Goal: Task Accomplishment & Management: Complete application form

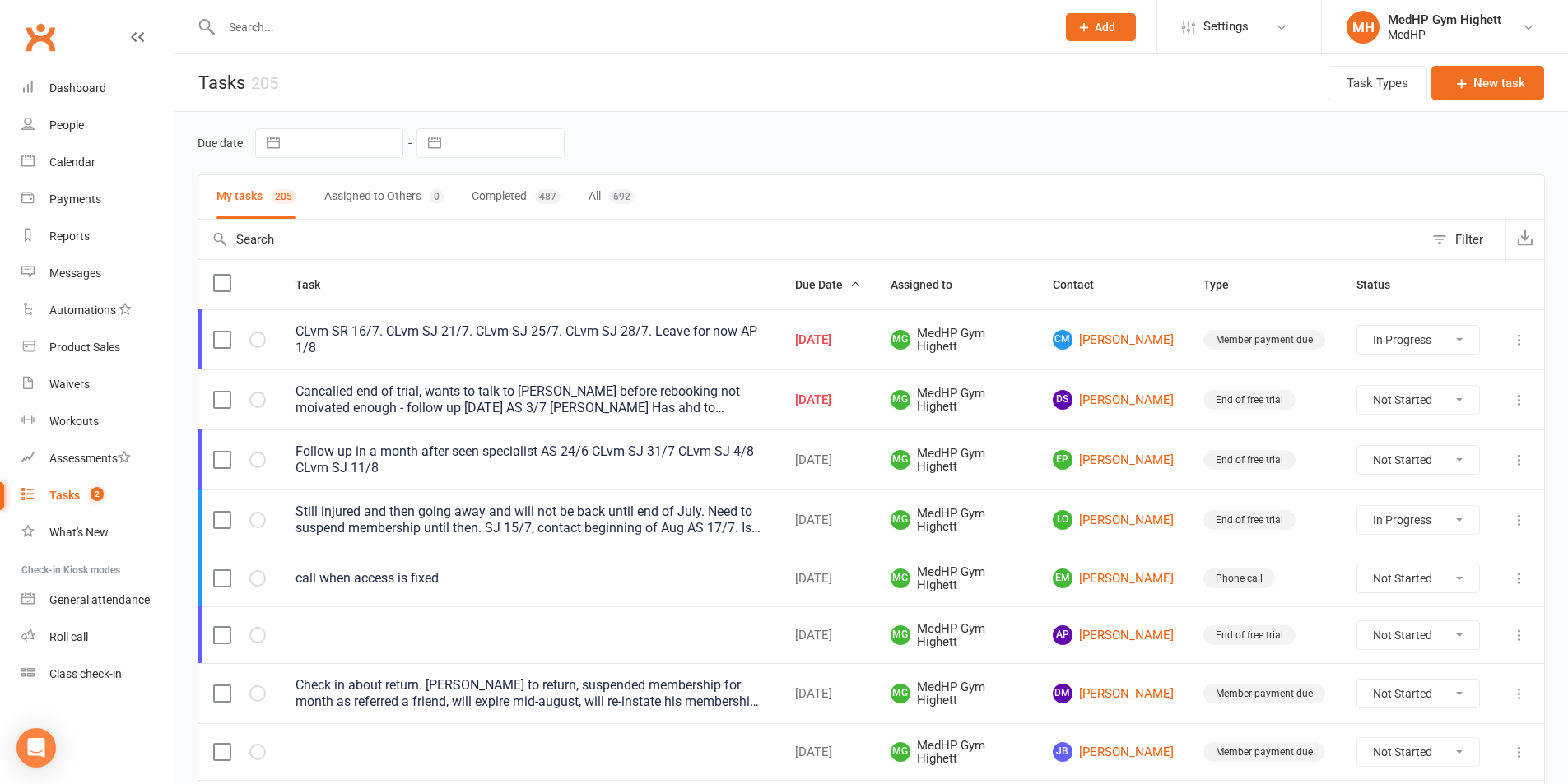
select select "started"
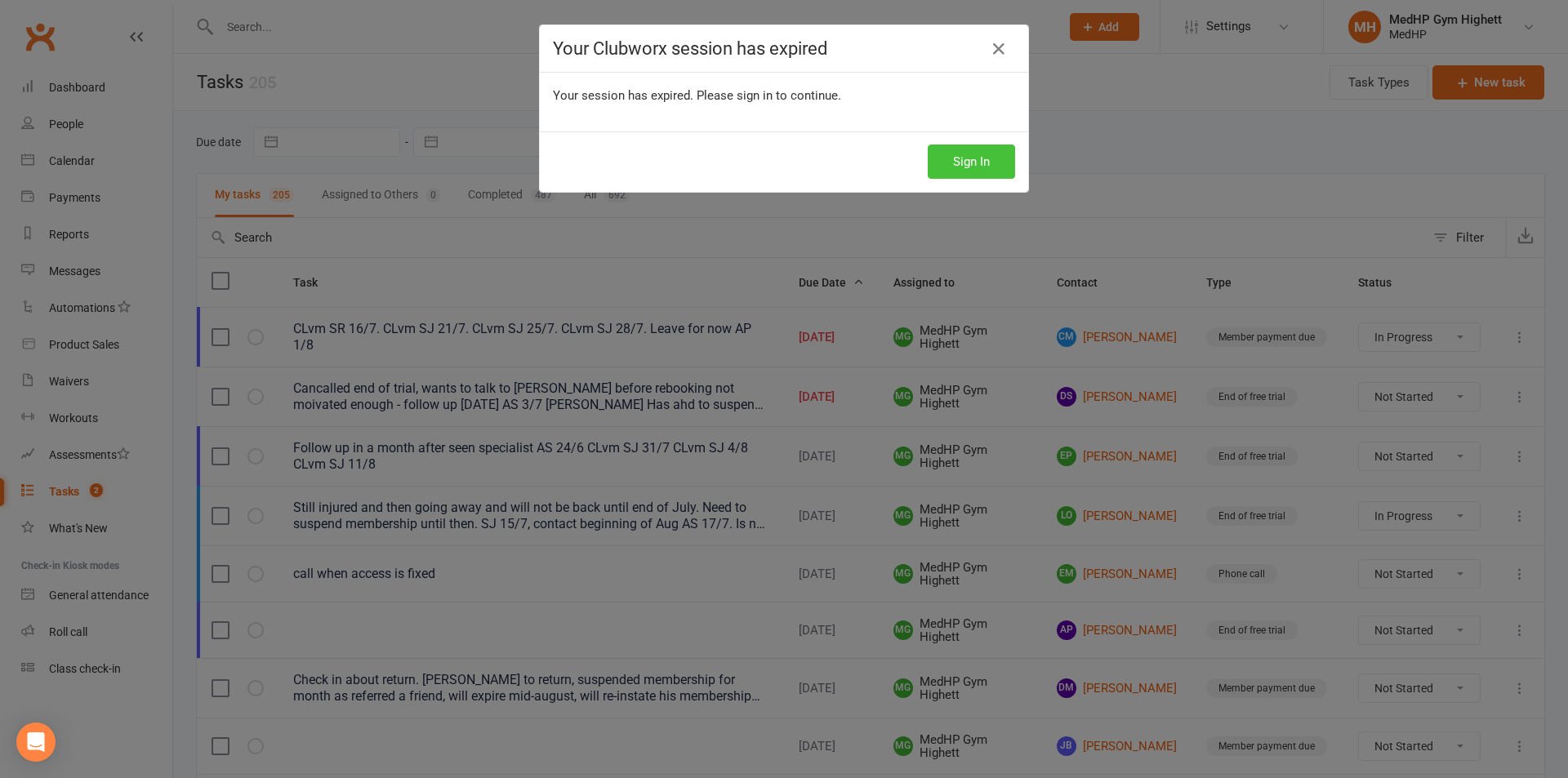
click at [954, 149] on button "Sign In" at bounding box center [971, 162] width 87 height 34
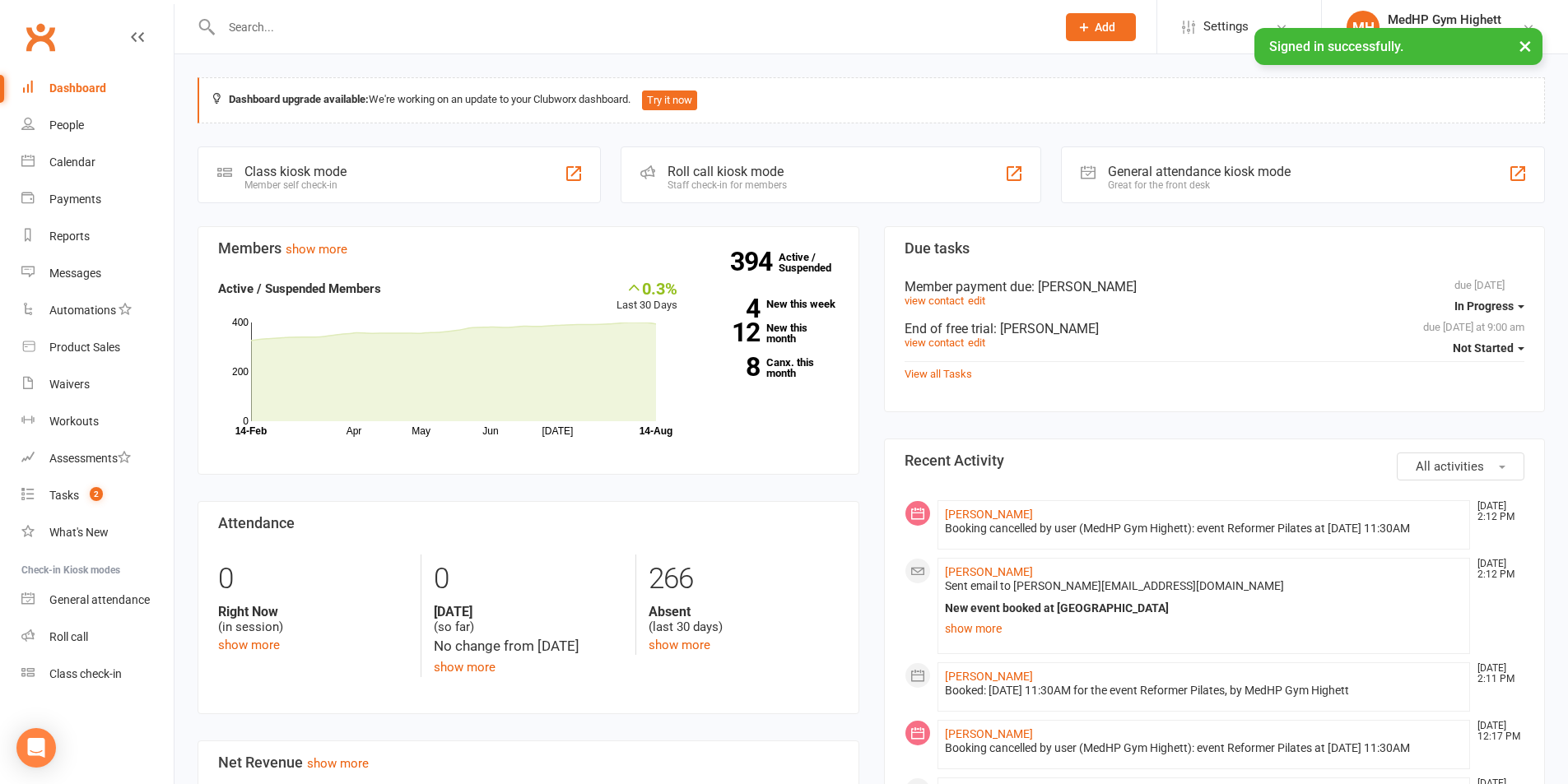
click at [374, 32] on input "text" at bounding box center [631, 26] width 828 height 23
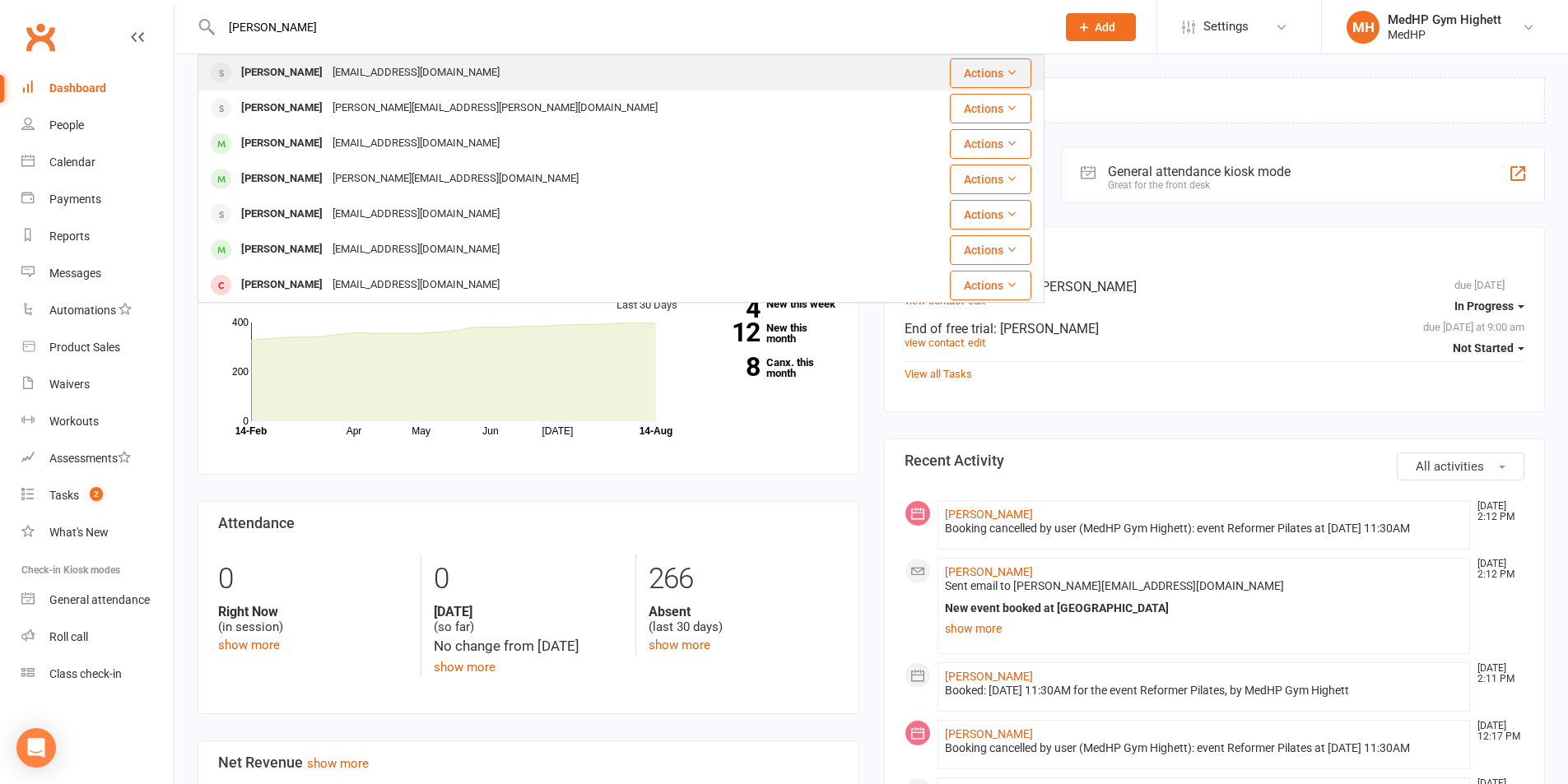
type input "[PERSON_NAME]"
click at [360, 65] on div "[EMAIL_ADDRESS][DOMAIN_NAME]" at bounding box center [415, 73] width 177 height 24
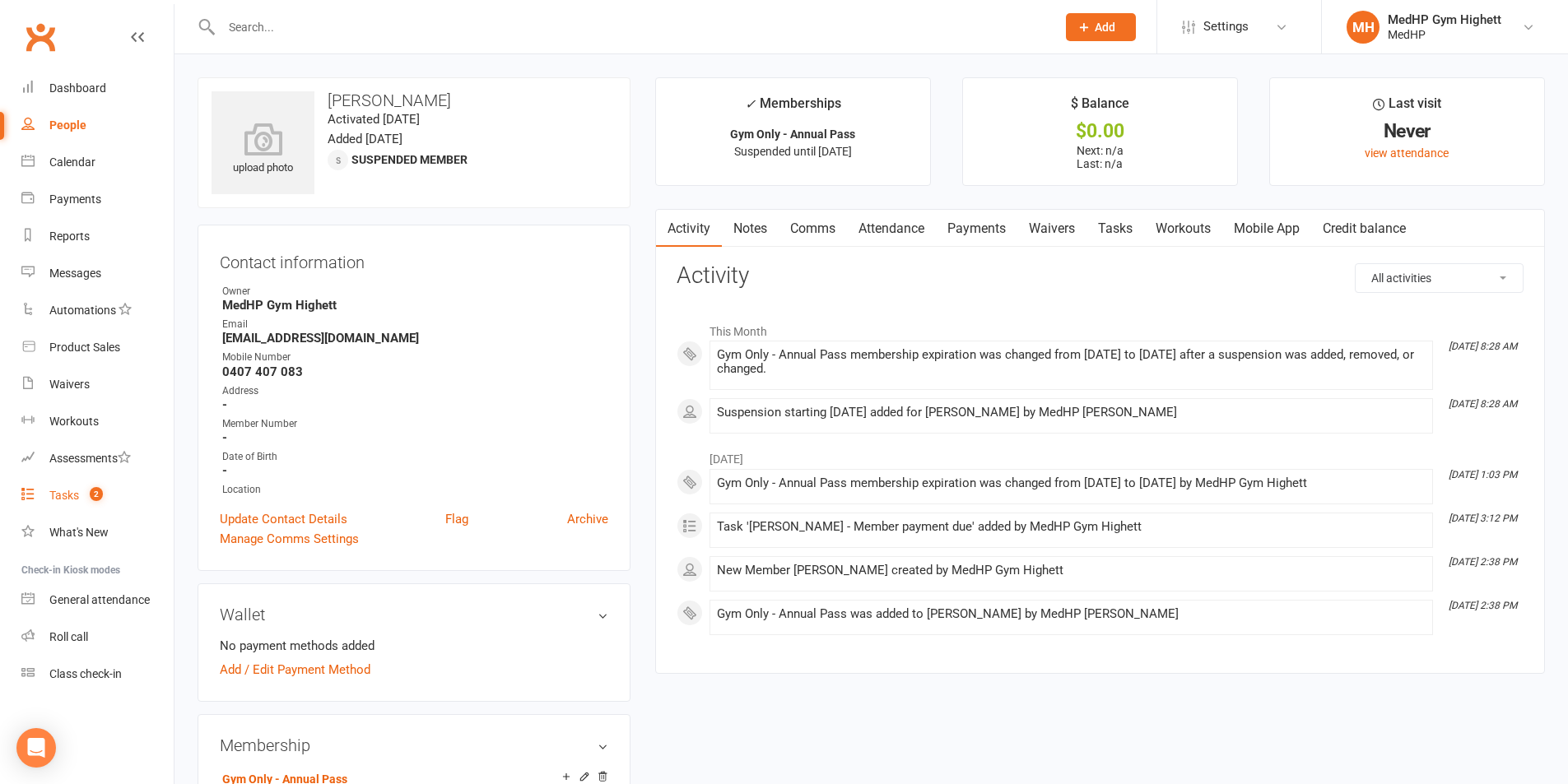
click at [108, 498] on link "Tasks 2" at bounding box center [98, 496] width 152 height 37
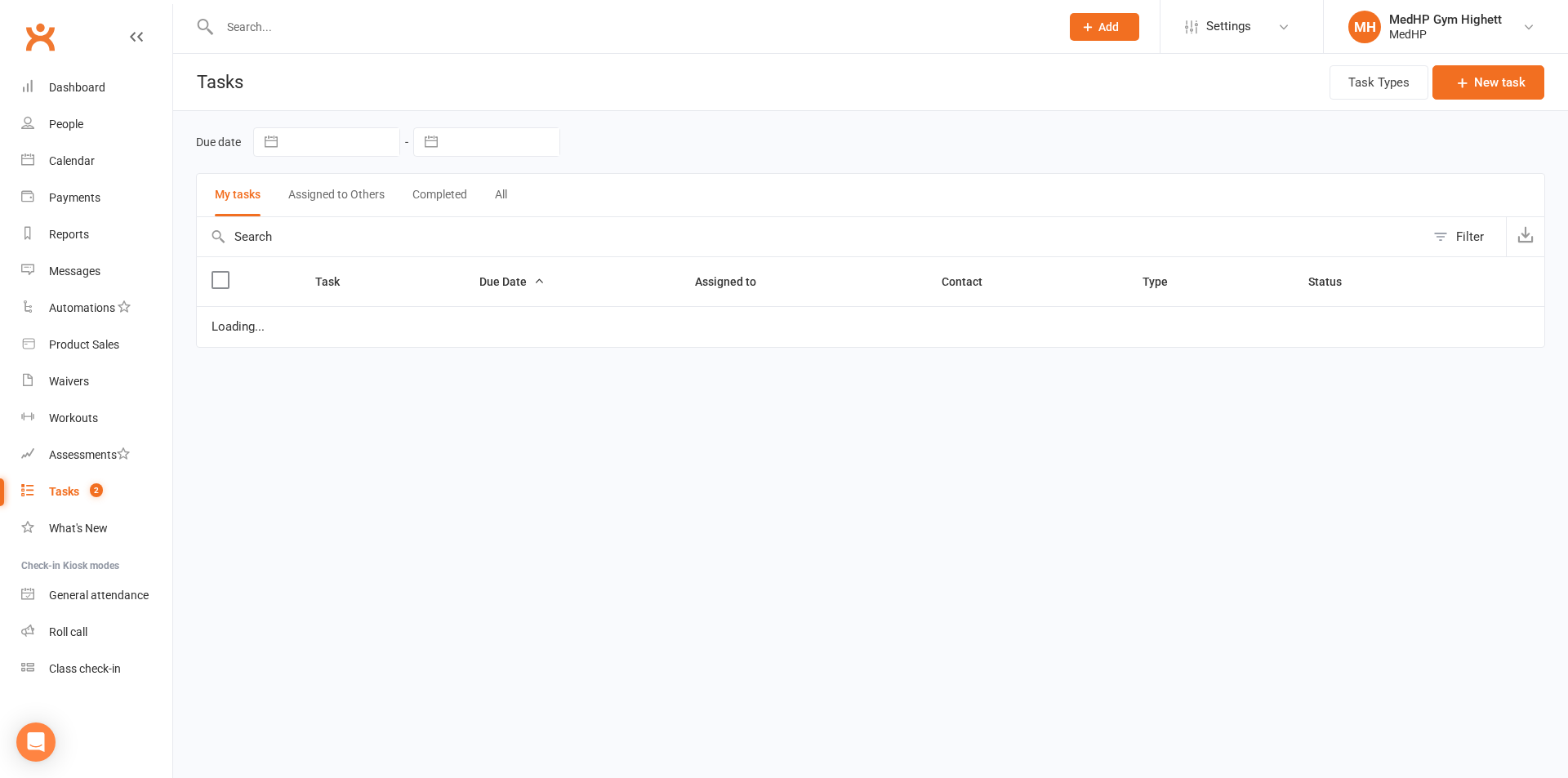
select select "started"
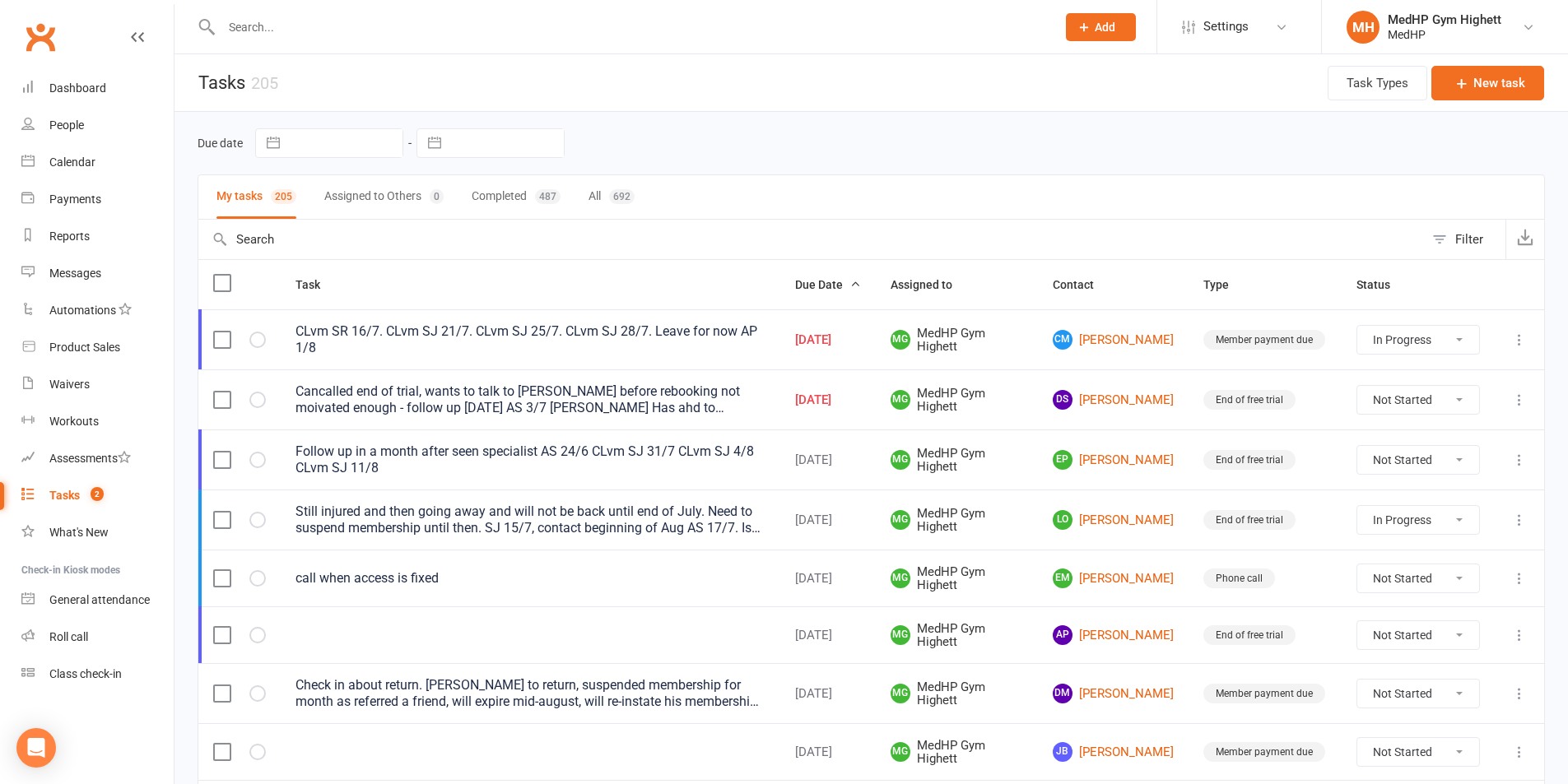
click at [353, 22] on input "text" at bounding box center [631, 26] width 828 height 23
paste input "[PERSON_NAME]"
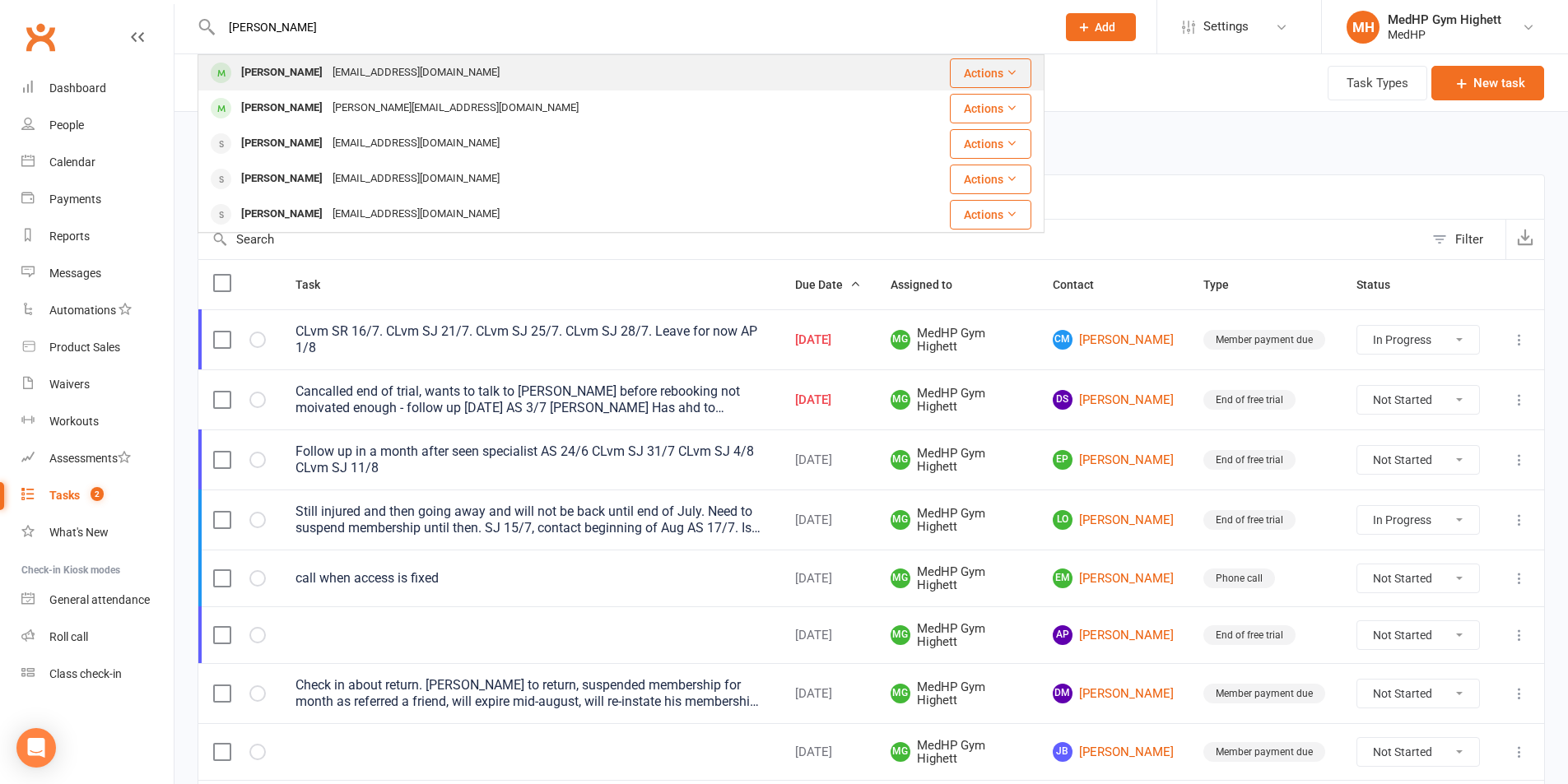
type input "[PERSON_NAME]"
click at [421, 79] on div "[EMAIL_ADDRESS][DOMAIN_NAME]" at bounding box center [415, 73] width 177 height 24
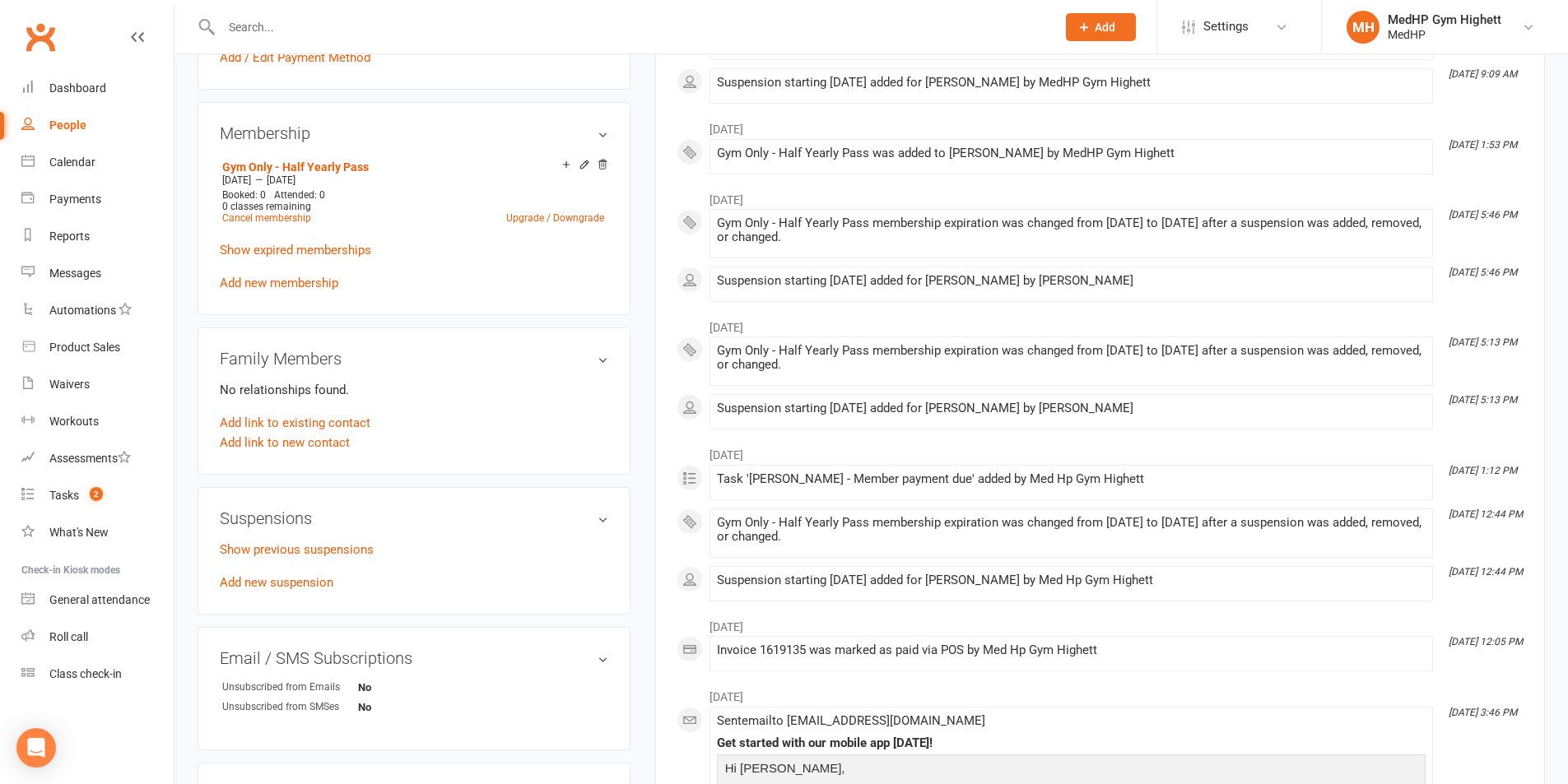
scroll to position [576, 0]
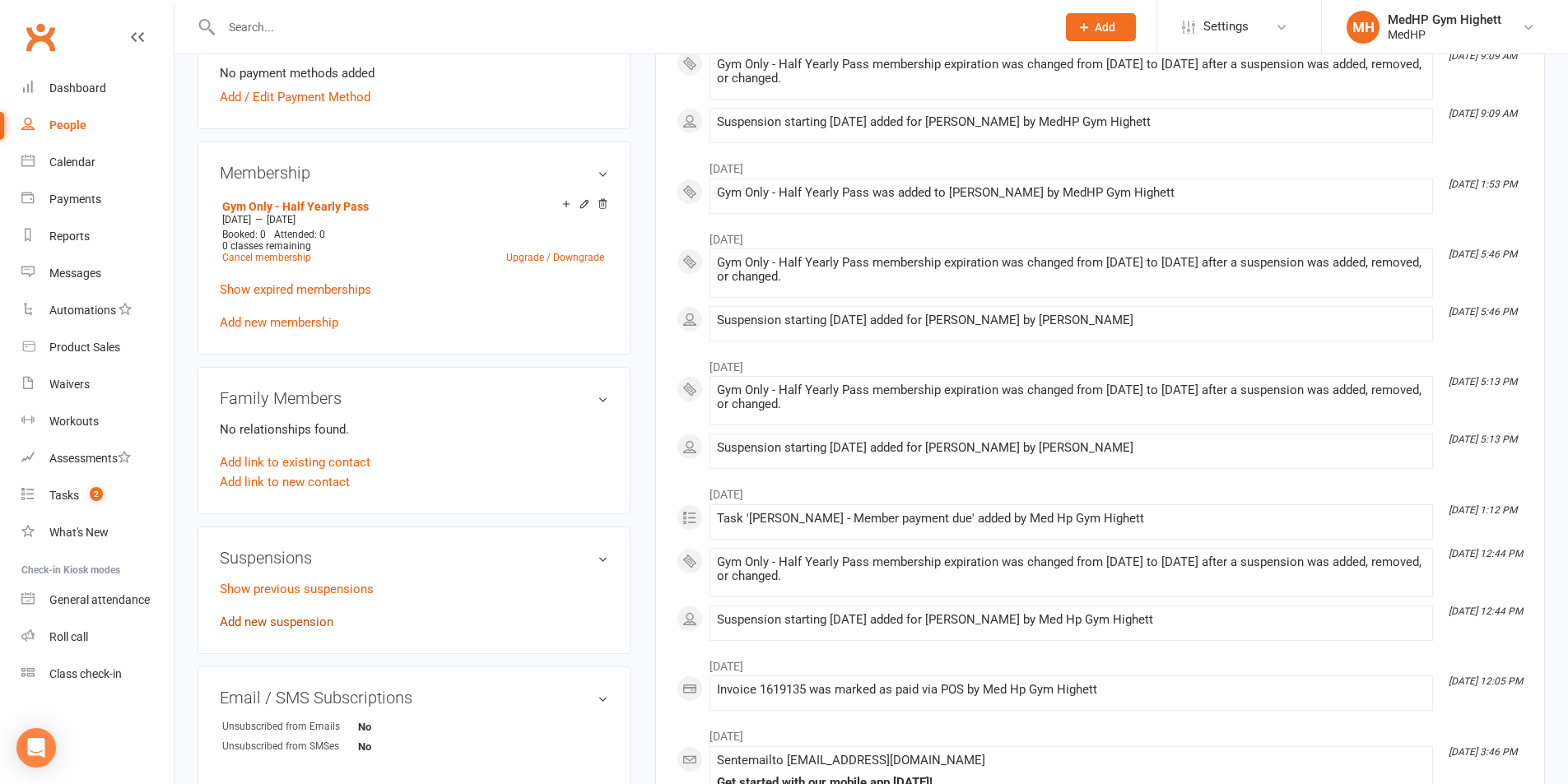
click at [325, 615] on link "Add new suspension" at bounding box center [276, 622] width 113 height 15
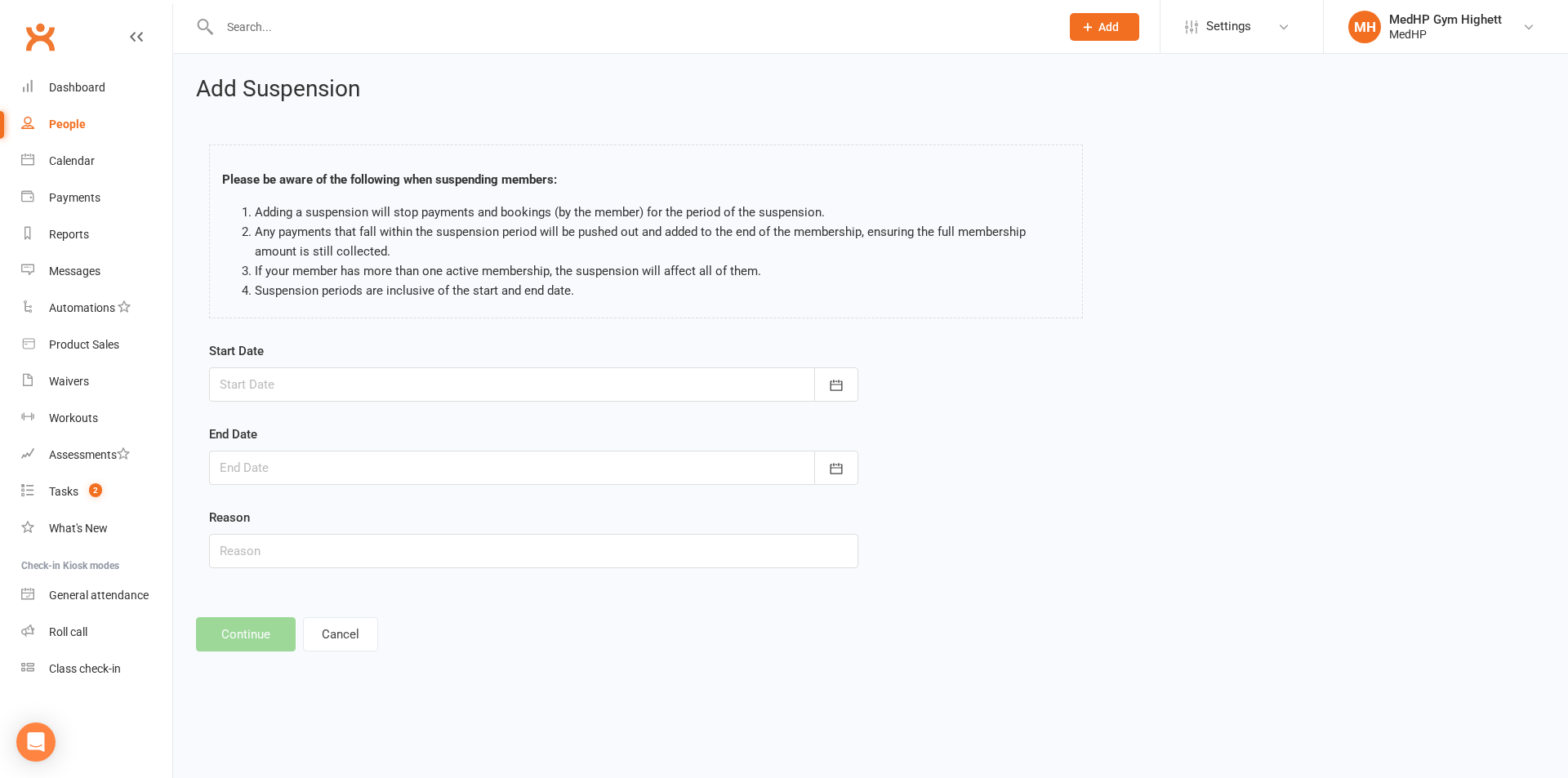
click at [314, 371] on div at bounding box center [533, 385] width 649 height 34
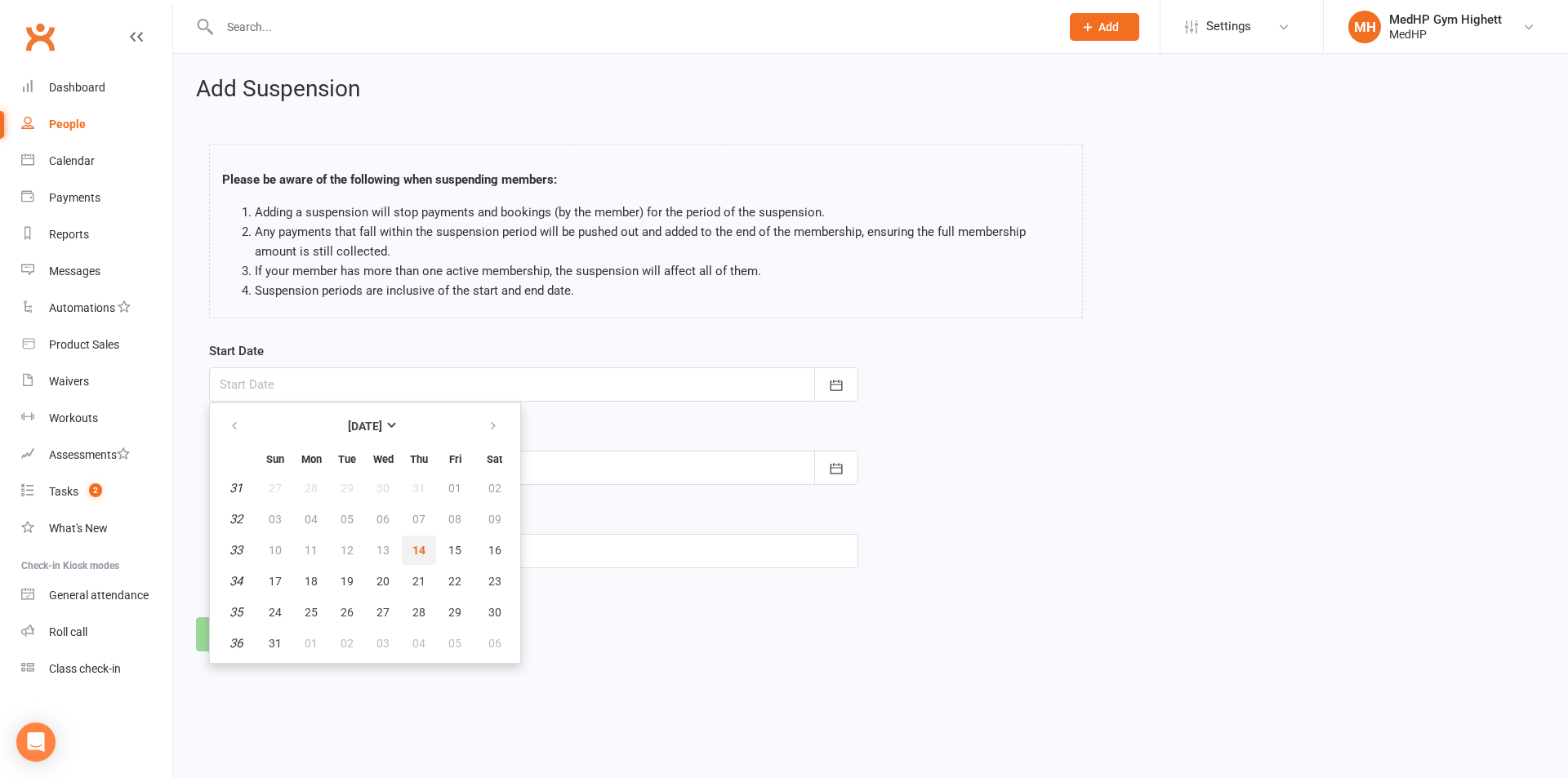
click at [409, 544] on button "14" at bounding box center [419, 550] width 34 height 30
type input "[DATE]"
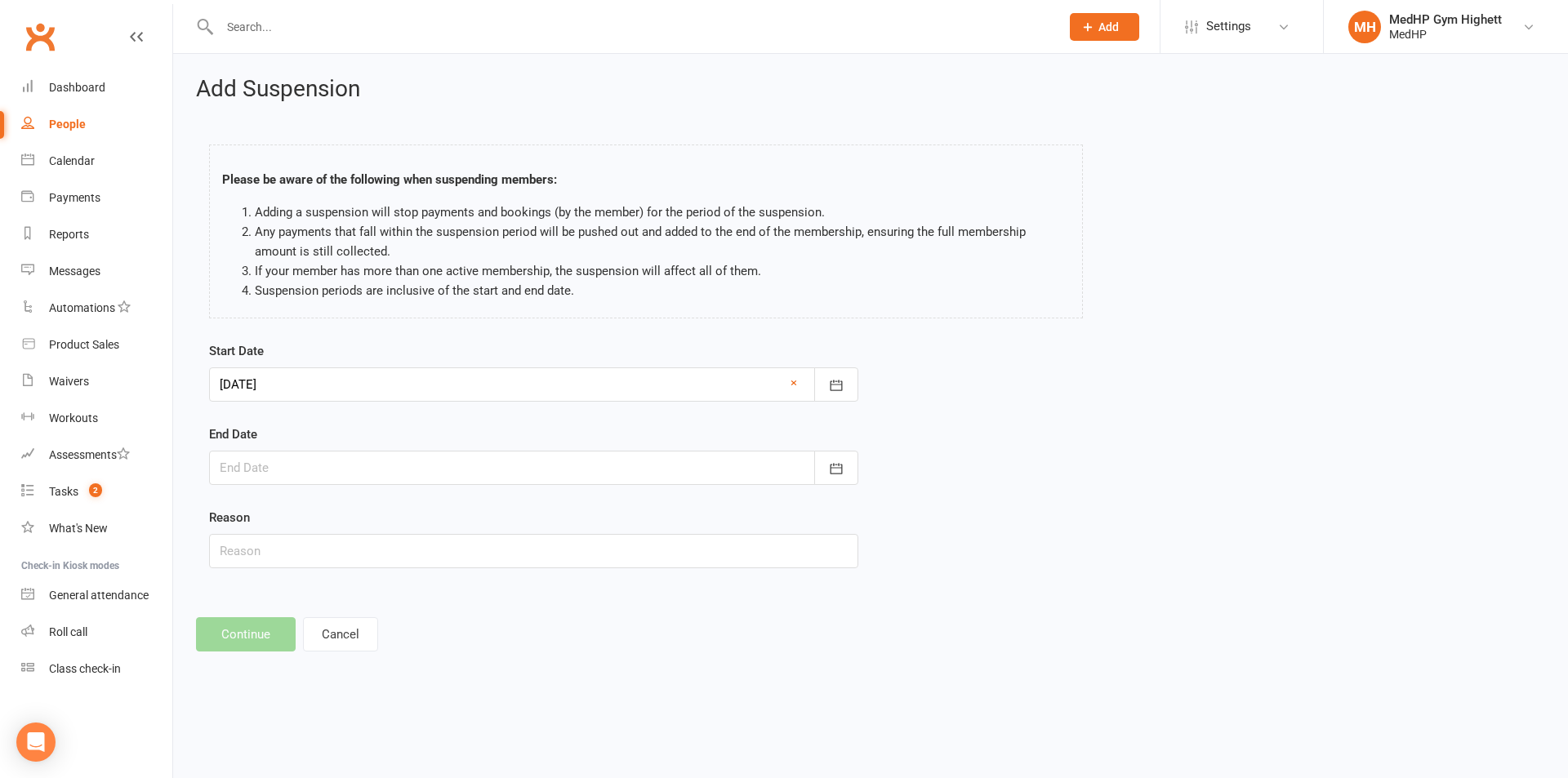
click at [424, 462] on div at bounding box center [533, 468] width 649 height 34
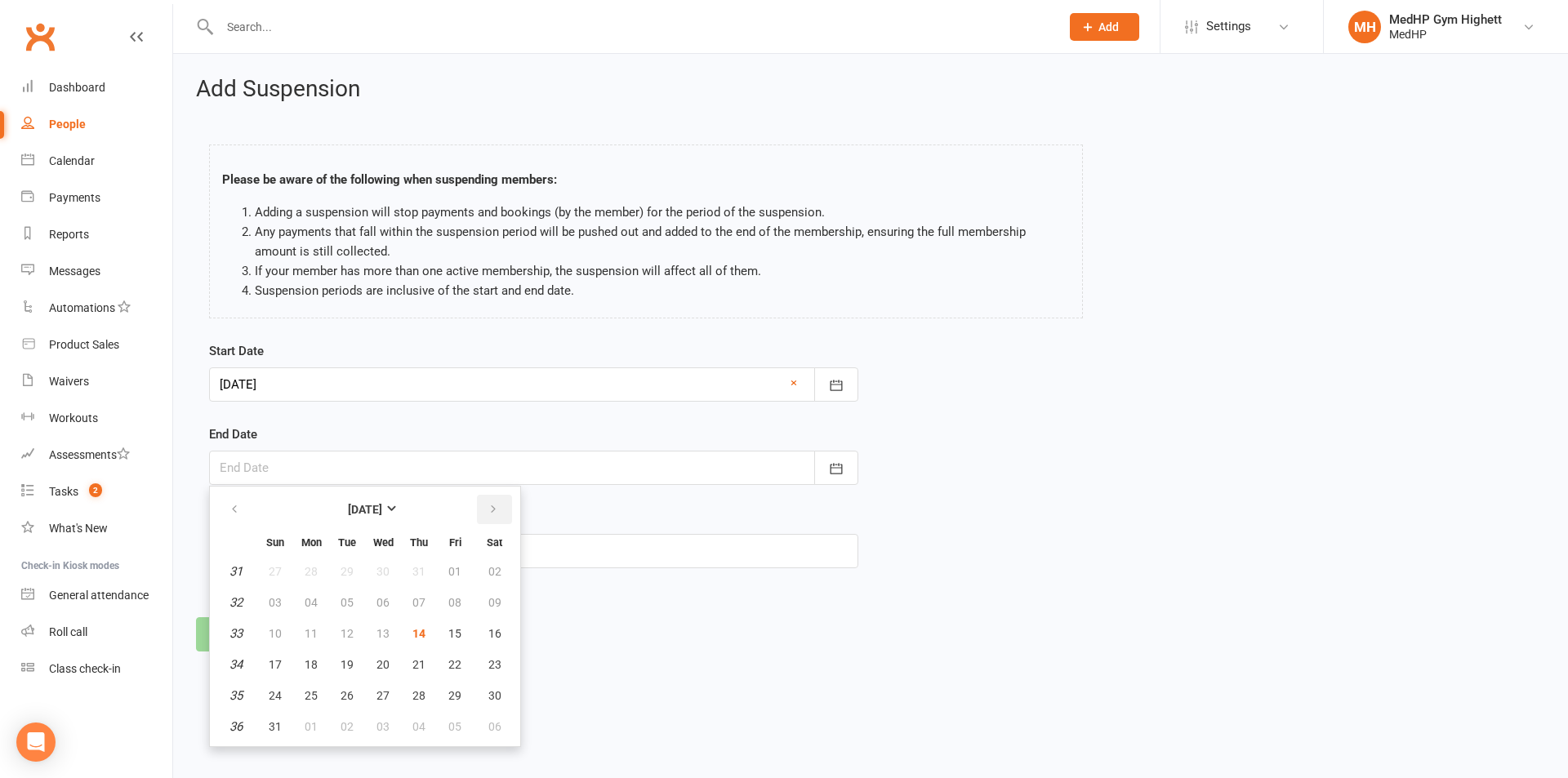
click at [500, 508] on button "button" at bounding box center [494, 509] width 35 height 30
click at [459, 698] on span "31" at bounding box center [455, 695] width 13 height 13
type input "[DATE]"
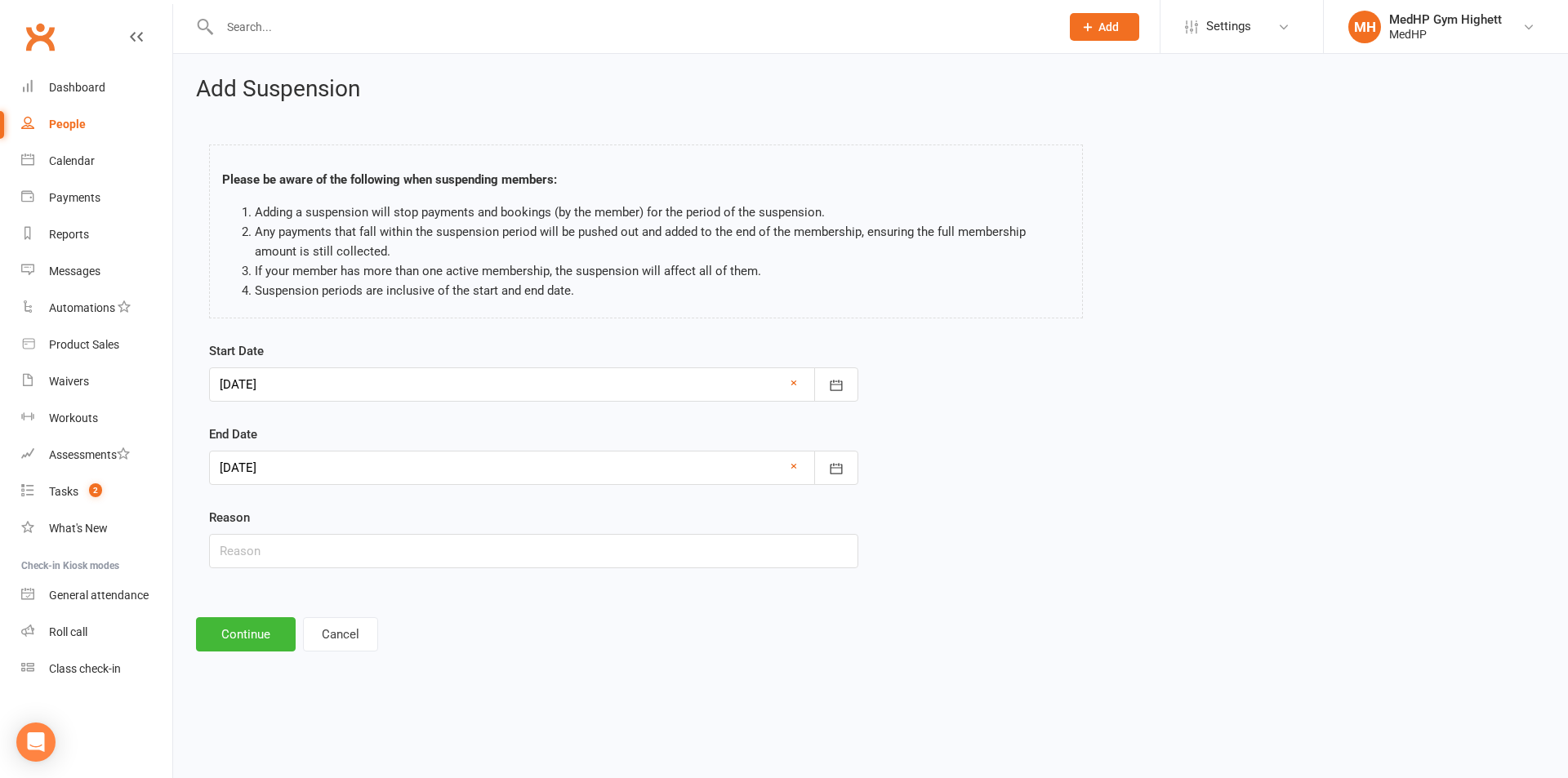
click at [361, 569] on div "Start Date [DATE] [DATE] Sun Mon Tue Wed Thu Fri Sat 31 27 28 29 30 31 01 02 32…" at bounding box center [533, 467] width 673 height 250
click at [360, 554] on input "text" at bounding box center [533, 551] width 649 height 34
type input "caring for mother"
click at [285, 630] on button "Continue" at bounding box center [245, 635] width 100 height 34
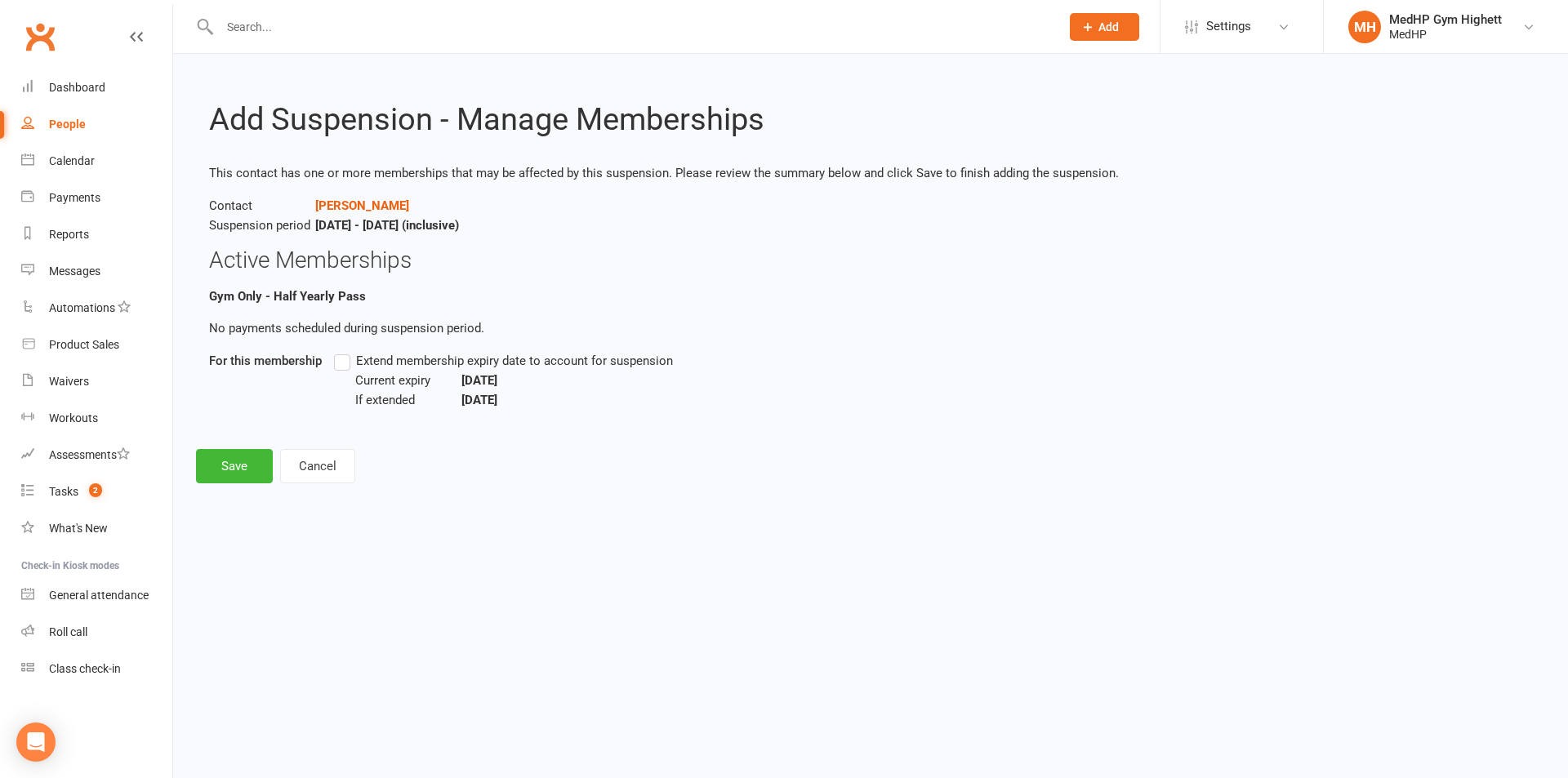
click at [360, 357] on span "Extend membership expiry date to account for suspension" at bounding box center [514, 359] width 316 height 17
click at [344, 351] on input "Extend membership expiry date to account for suspension" at bounding box center [339, 351] width 11 height 0
click at [249, 456] on button "Save" at bounding box center [234, 466] width 76 height 34
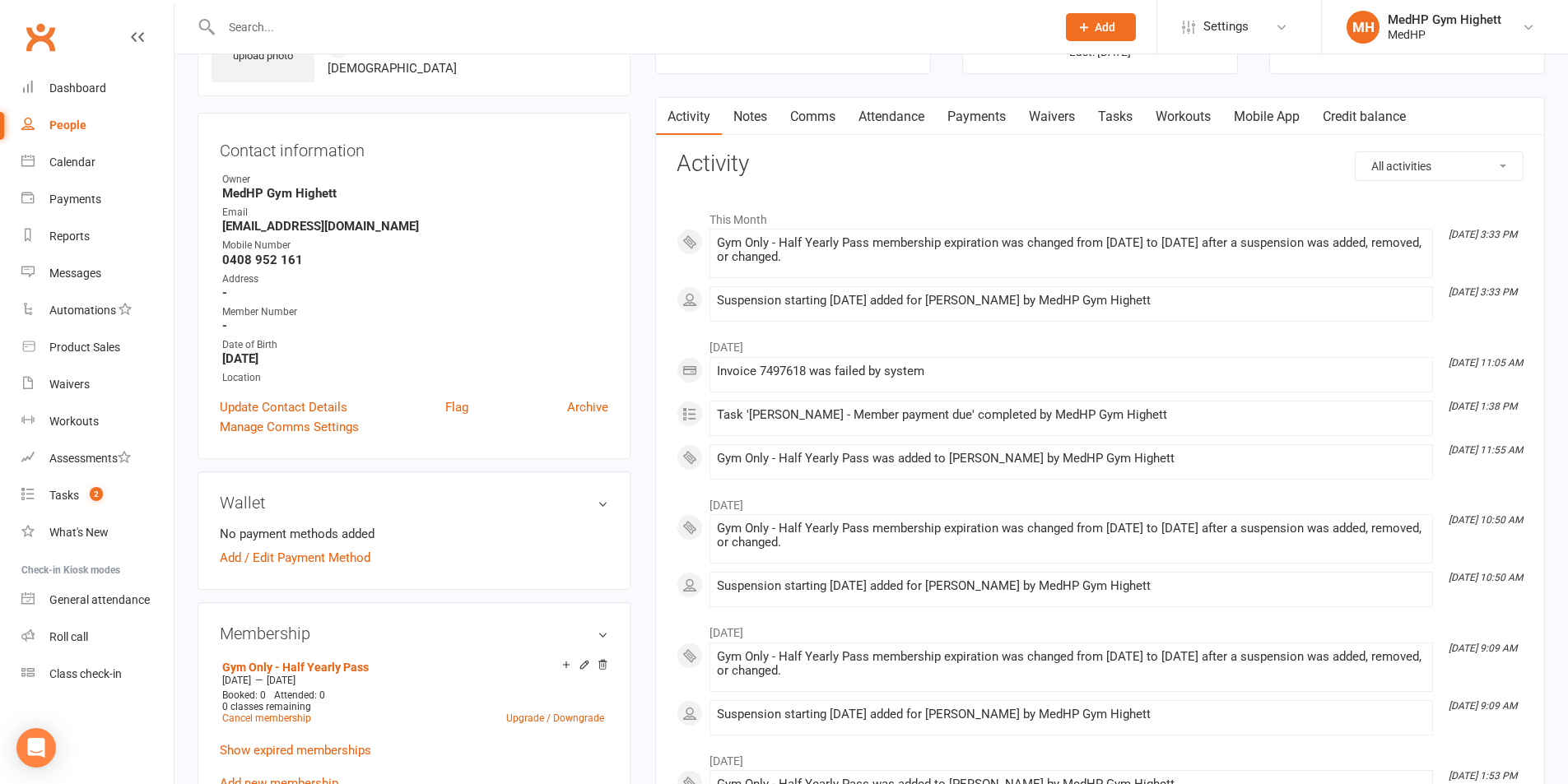
scroll to position [82, 0]
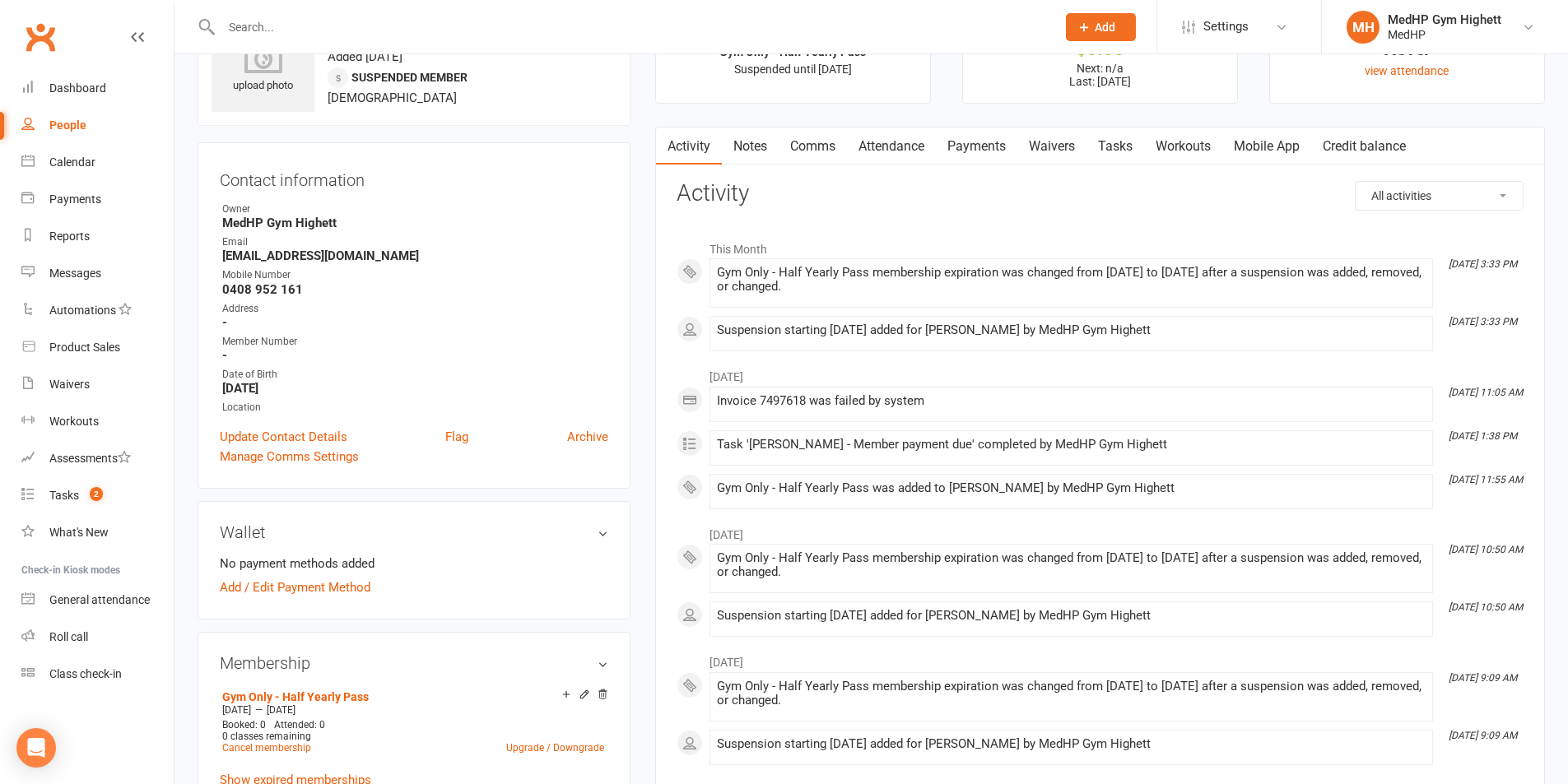
click at [1133, 139] on link "Tasks" at bounding box center [1116, 147] width 58 height 38
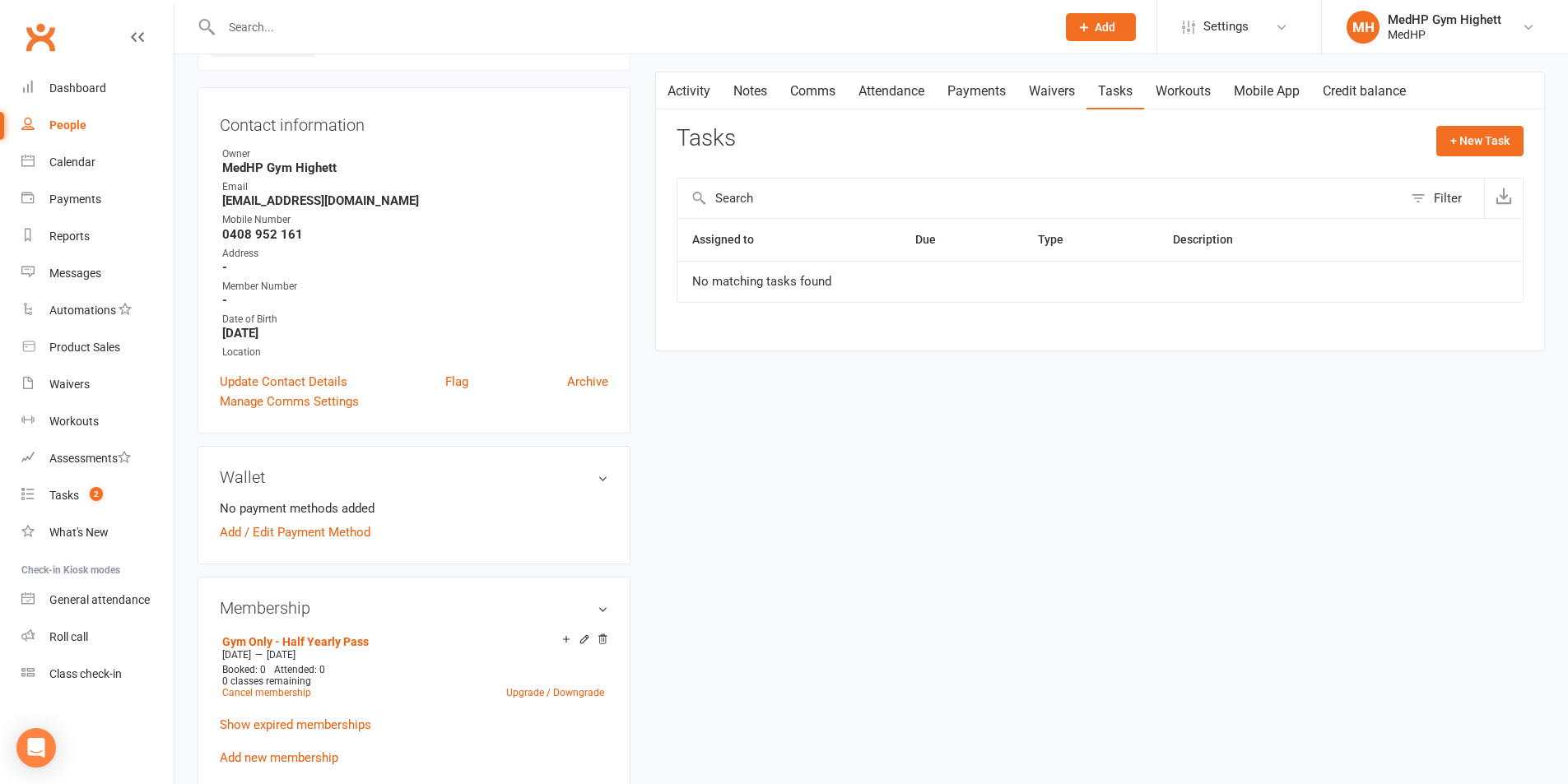
scroll to position [165, 0]
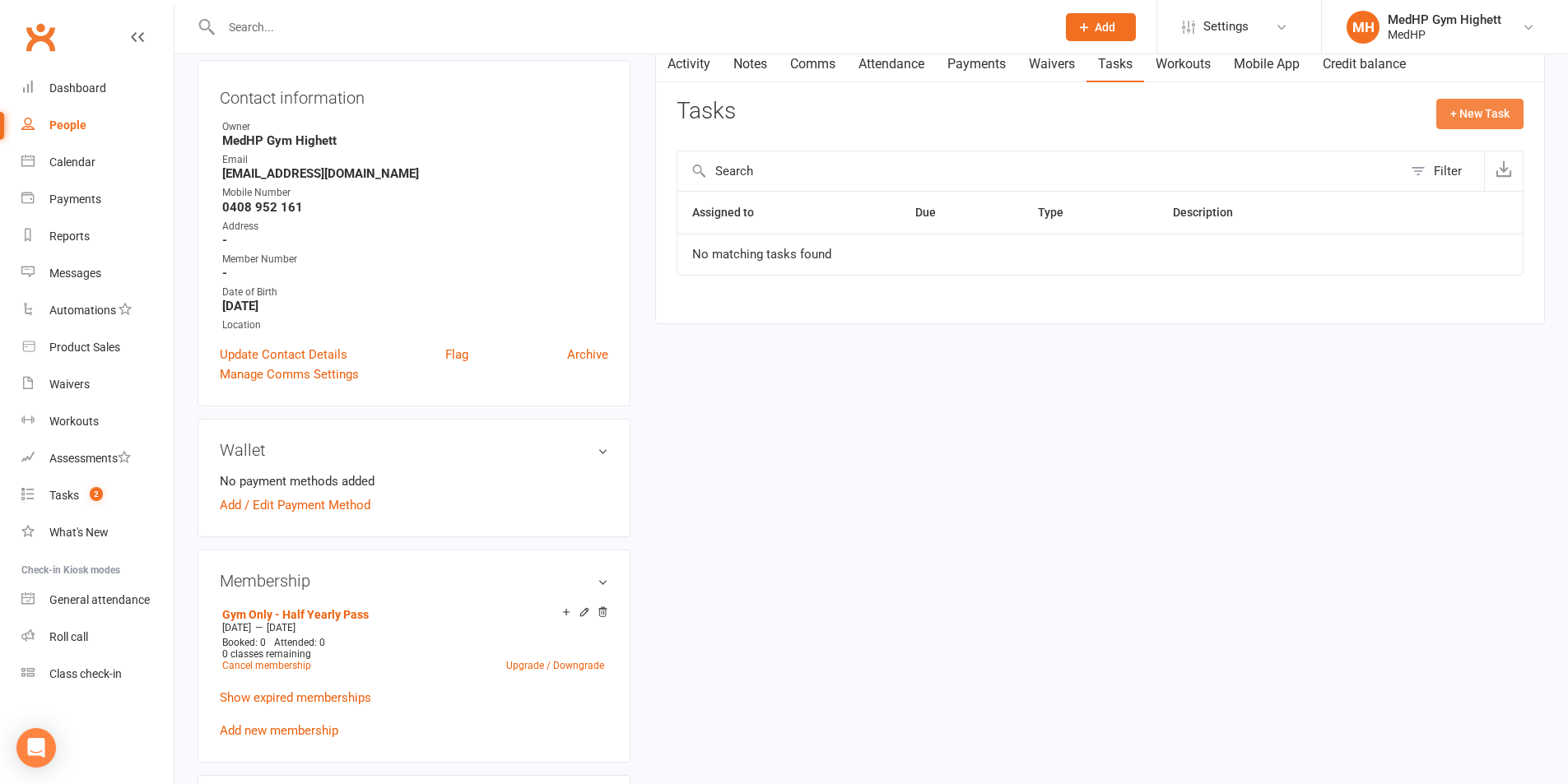
click at [1480, 115] on button "+ New Task" at bounding box center [1480, 113] width 87 height 30
select select "46188"
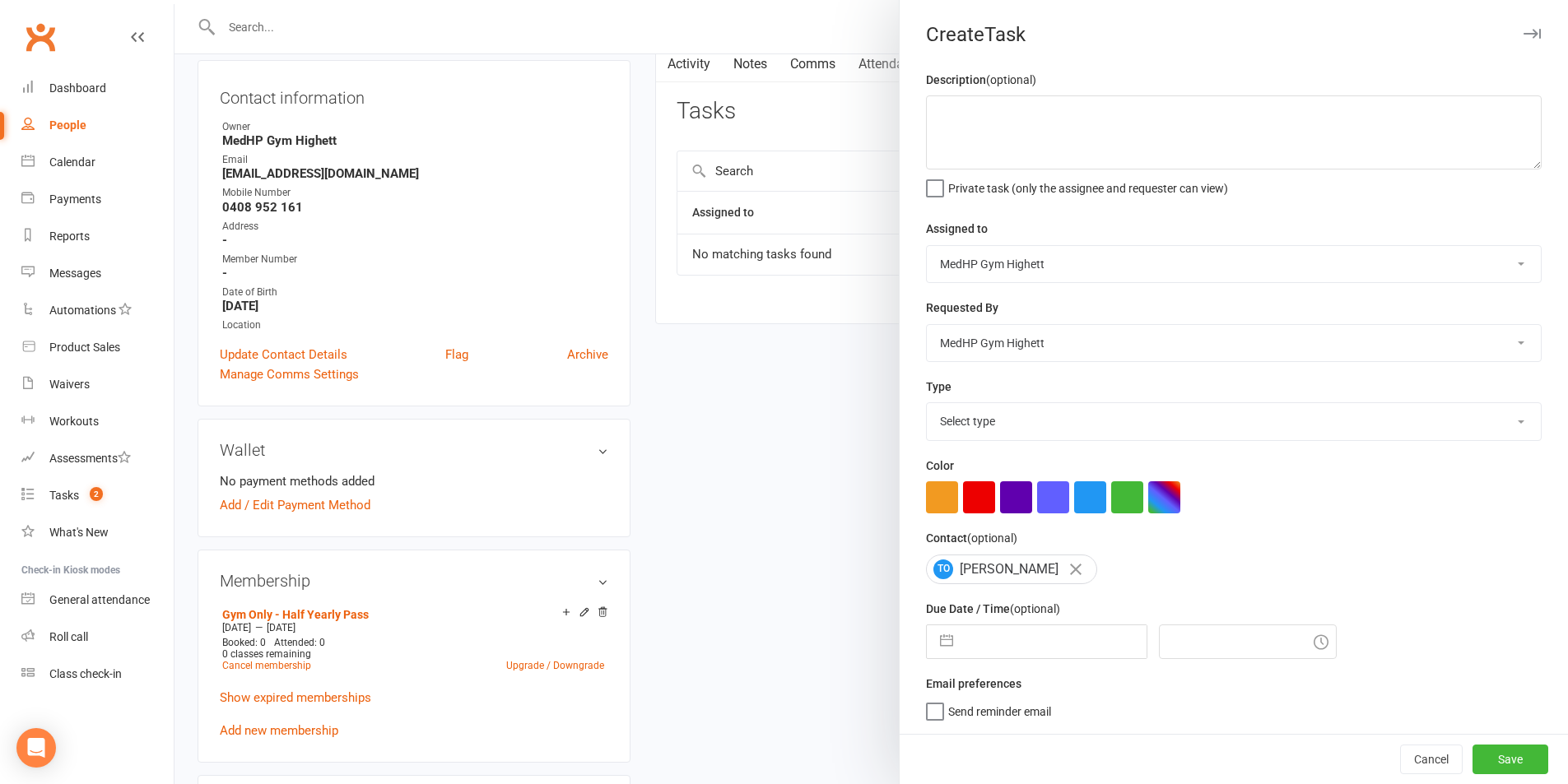
scroll to position [5, 0]
click at [1042, 636] on input "text" at bounding box center [1054, 642] width 185 height 33
select select "6"
select select "2025"
select select "7"
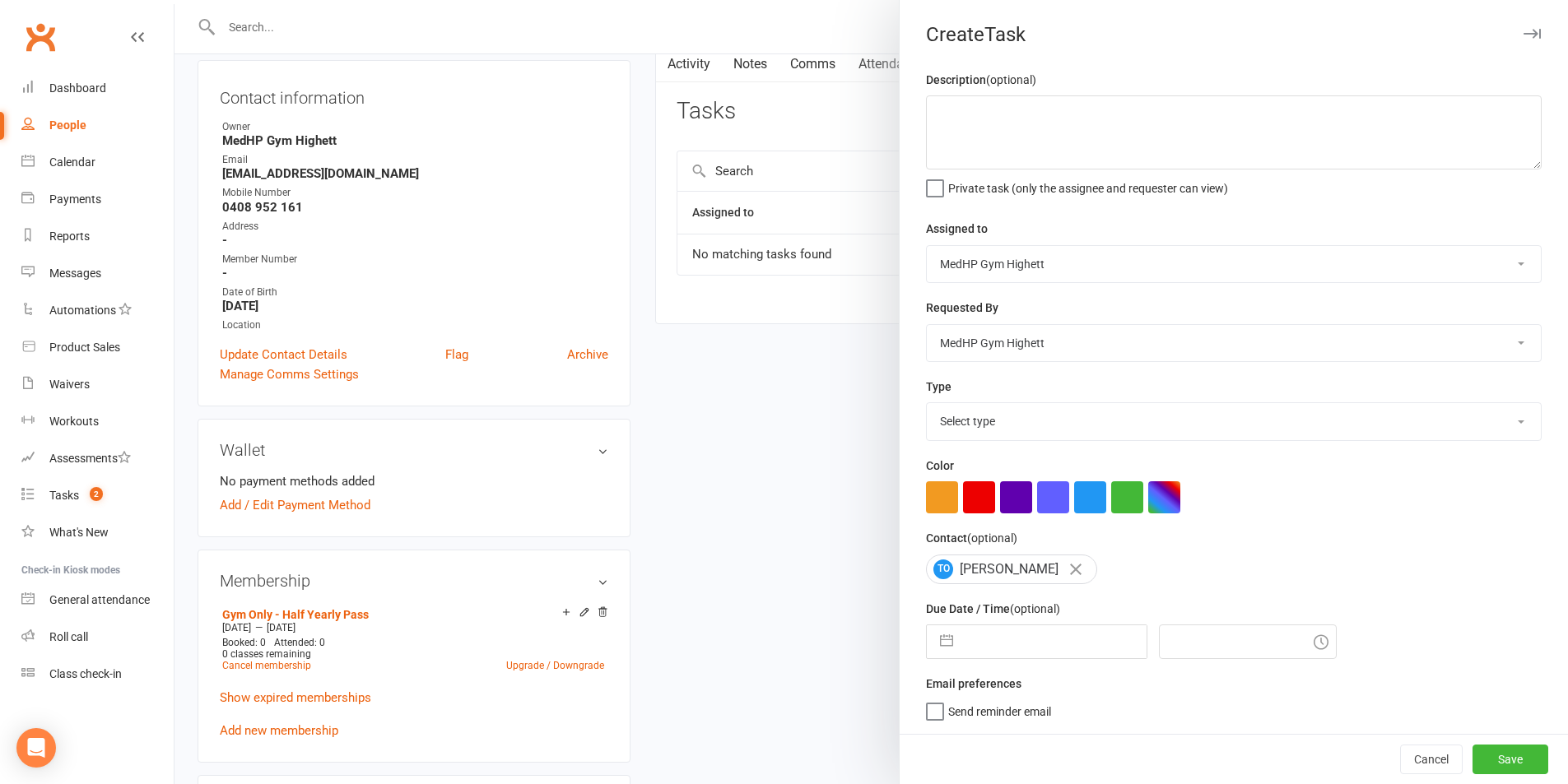
select select "2025"
select select "8"
select select "2025"
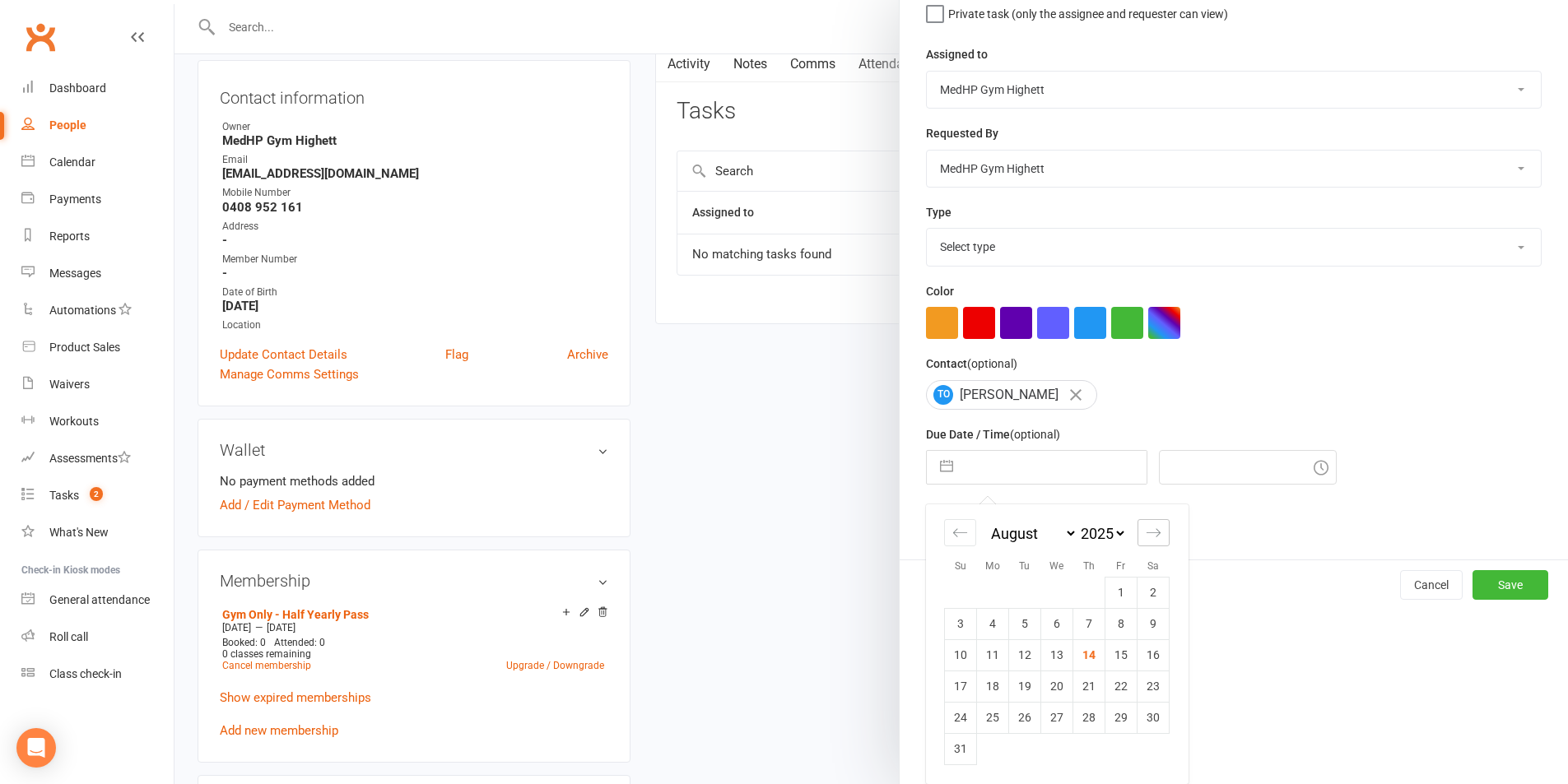
click at [1137, 536] on div "Move forward to switch to the next month." at bounding box center [1153, 533] width 32 height 27
click at [1137, 536] on div "January February March April May June July August September October November [D…" at bounding box center [1057, 644] width 262 height 280
select select "9"
select select "2025"
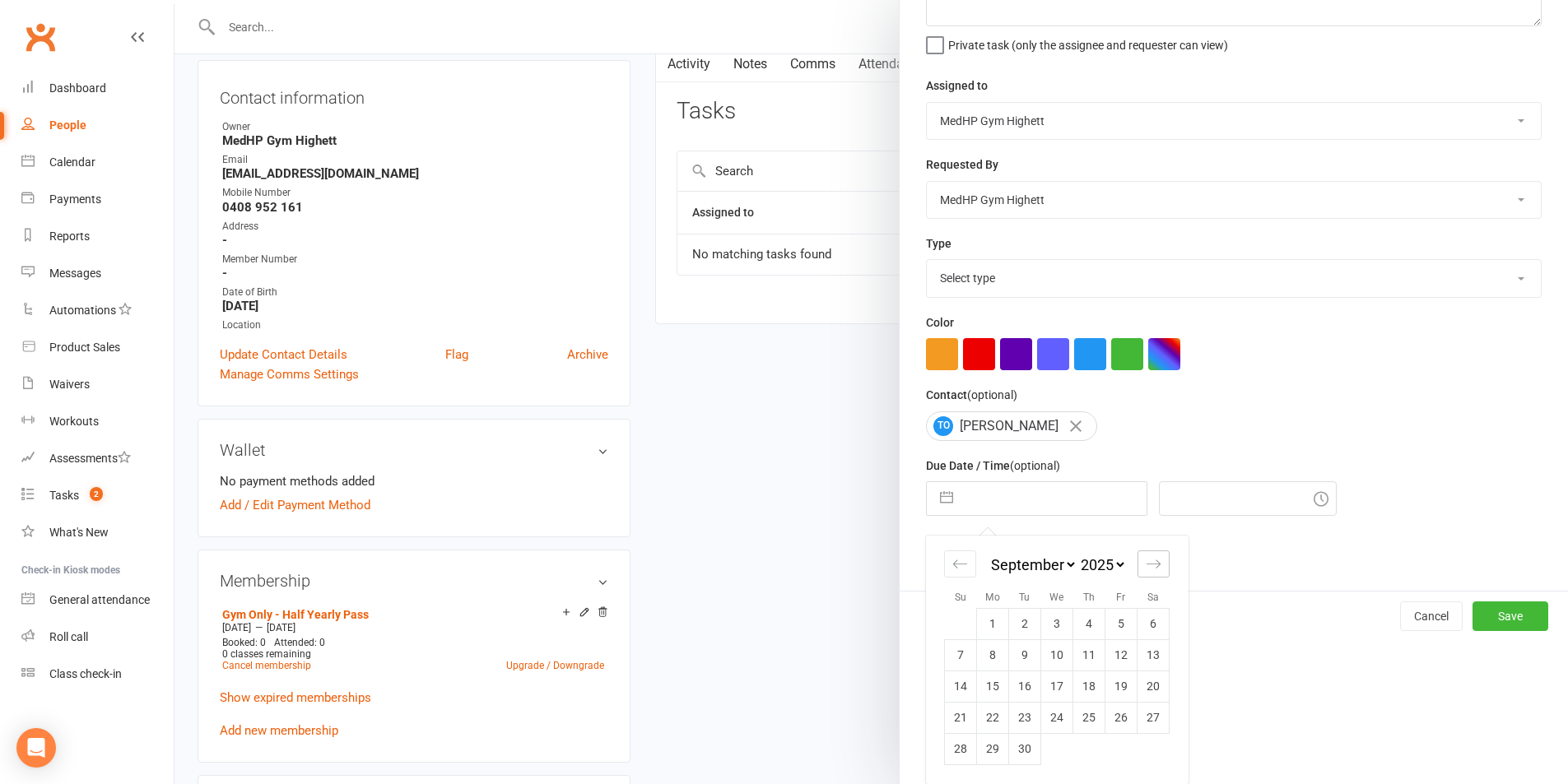
scroll to position [149, 0]
click at [1146, 558] on icon "Move forward to switch to the next month." at bounding box center [1153, 564] width 15 height 15
select select "10"
select select "2025"
click at [1059, 748] on td "29" at bounding box center [1057, 749] width 32 height 32
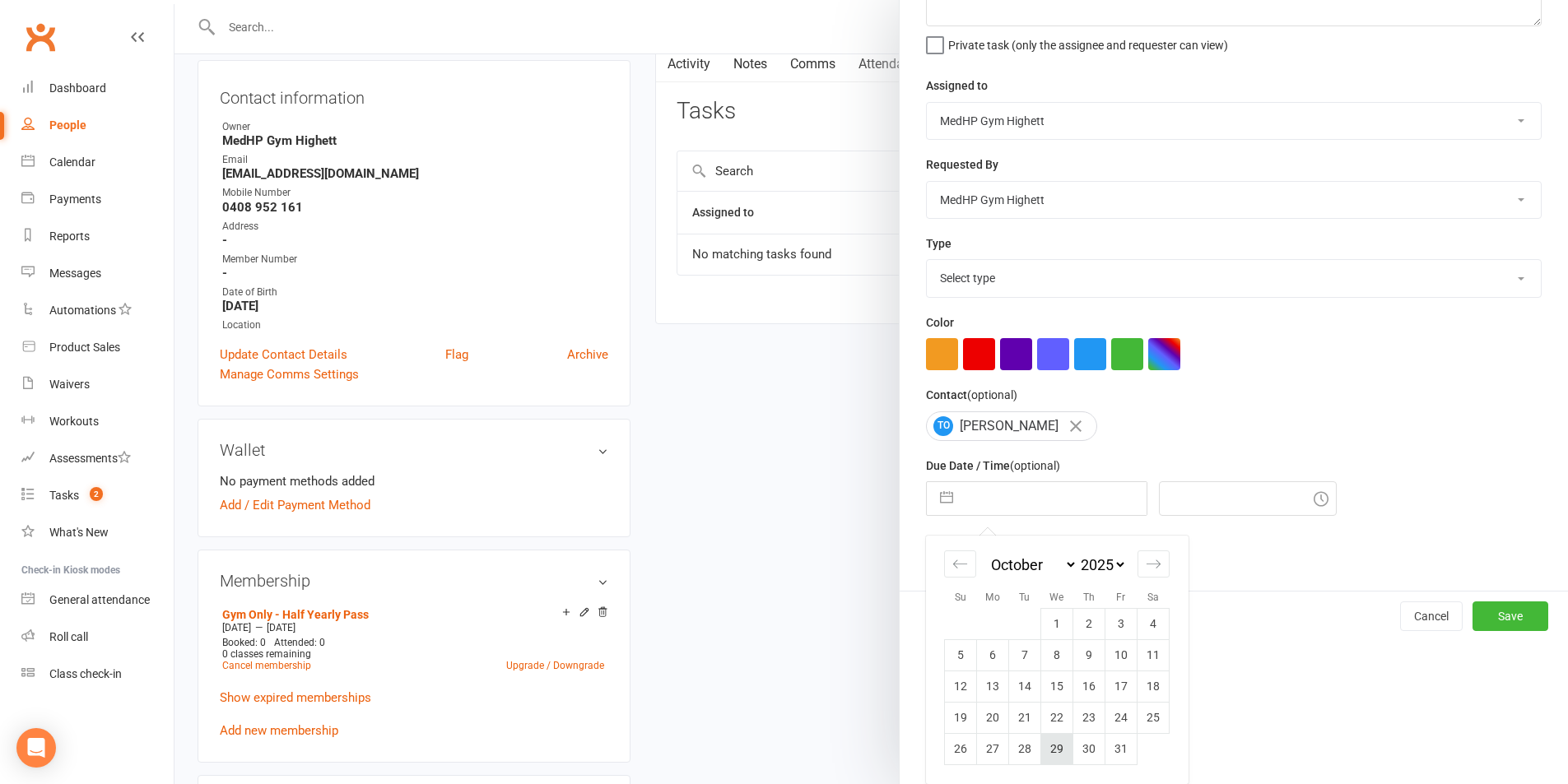
type input "[DATE]"
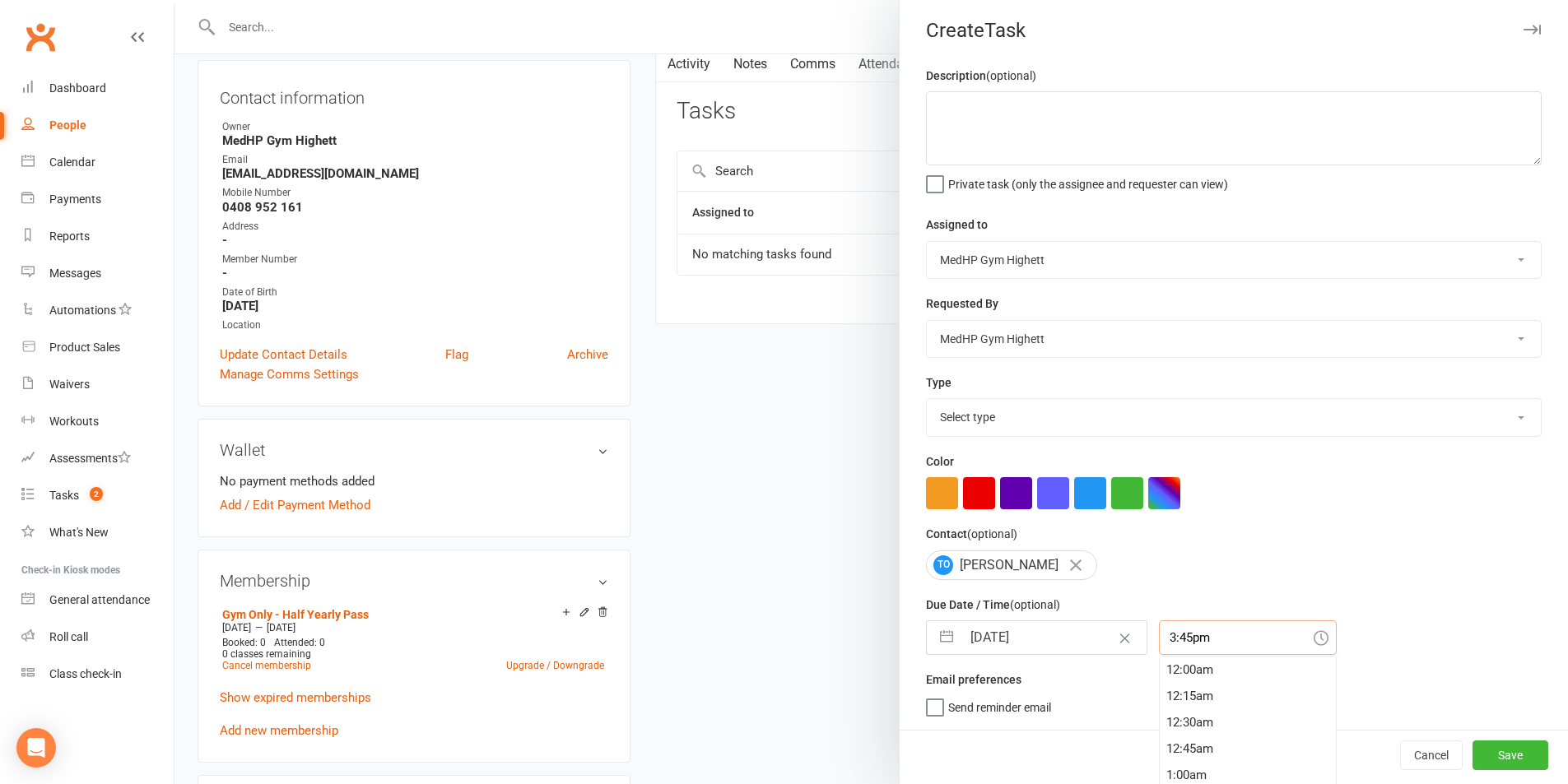
scroll to position [46, 0]
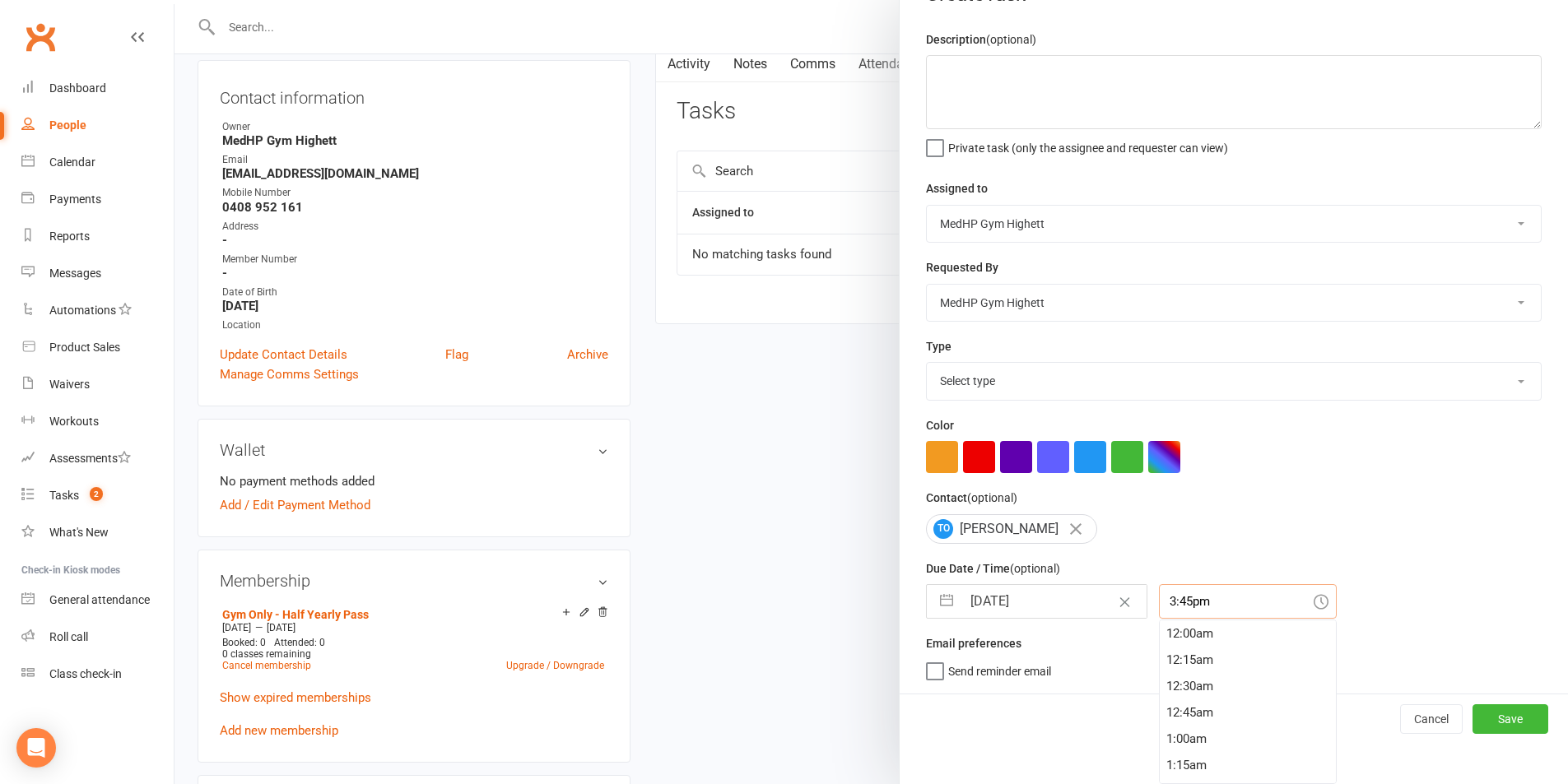
click at [1181, 619] on div "3:45pm 12:00am 12:15am 12:30am 12:45am 1:00am 1:15am 1:30am 1:45am 2:00am 2:15a…" at bounding box center [1248, 602] width 178 height 34
click at [1186, 684] on div "9:00am" at bounding box center [1248, 689] width 176 height 26
type input "9:00am"
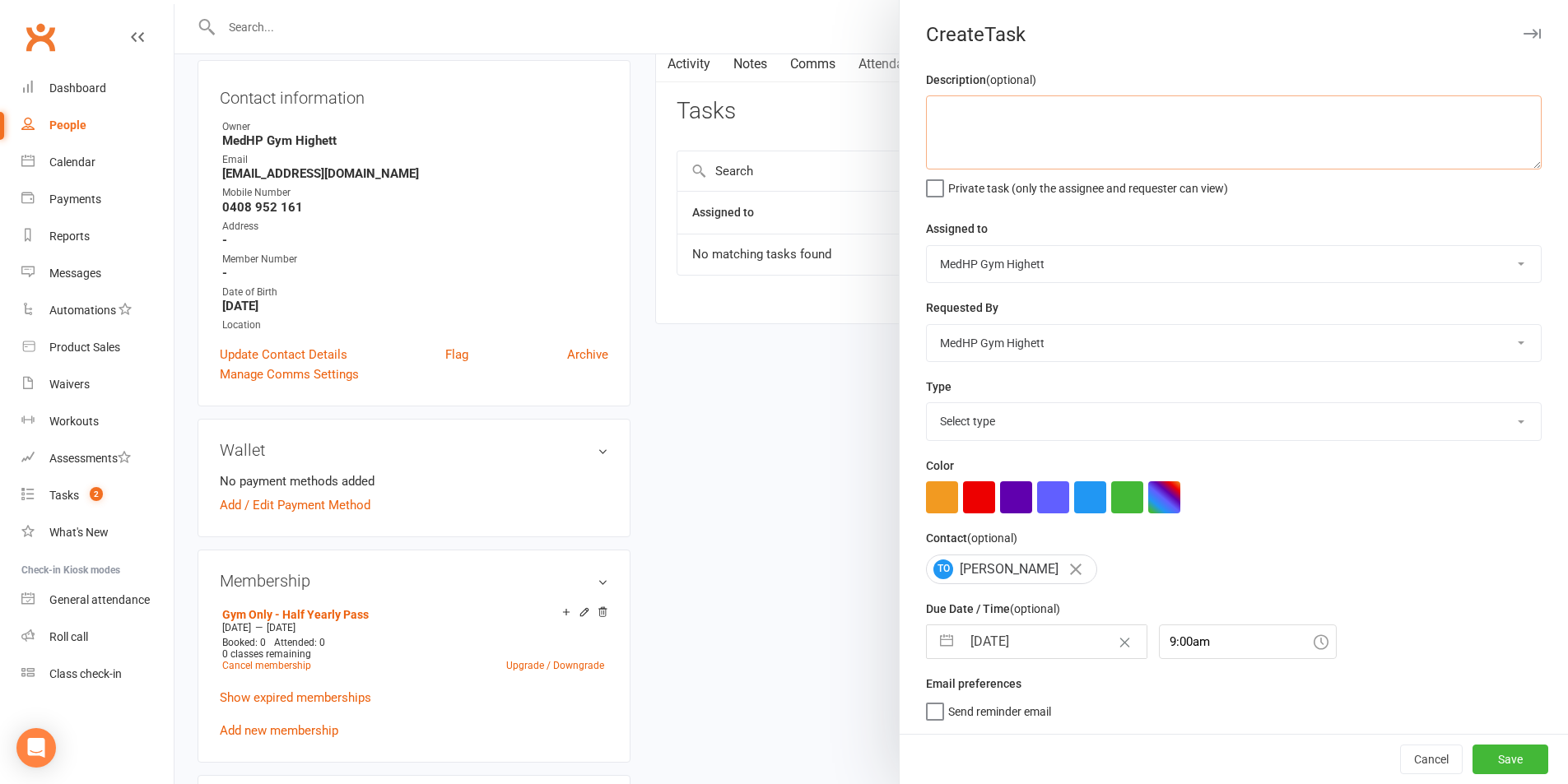
click at [1012, 143] on textarea at bounding box center [1234, 132] width 615 height 74
type textarea "Been caring for her mother - so check that good to return end of October SJ 14/8"
click at [976, 428] on select "Select type 10 class pack finished 6 week program review 6 week review 8 week c…" at bounding box center [1234, 421] width 614 height 36
select select "25832"
click at [927, 403] on select "Select type 10 class pack finished 6 week program review 6 week review 8 week c…" at bounding box center [1234, 421] width 614 height 36
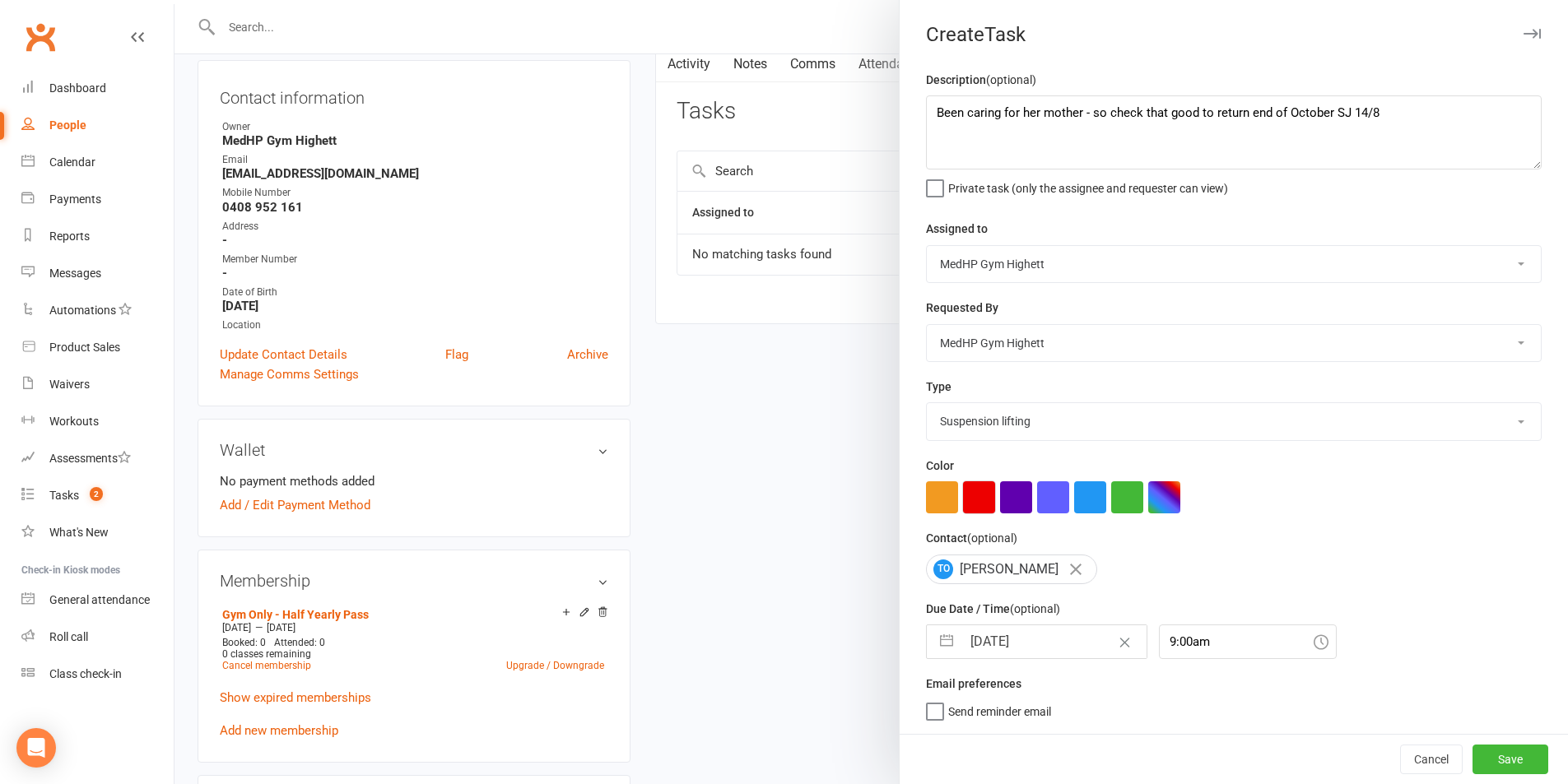
click at [982, 503] on button "button" at bounding box center [979, 497] width 32 height 32
click at [1485, 763] on button "Save" at bounding box center [1511, 760] width 76 height 30
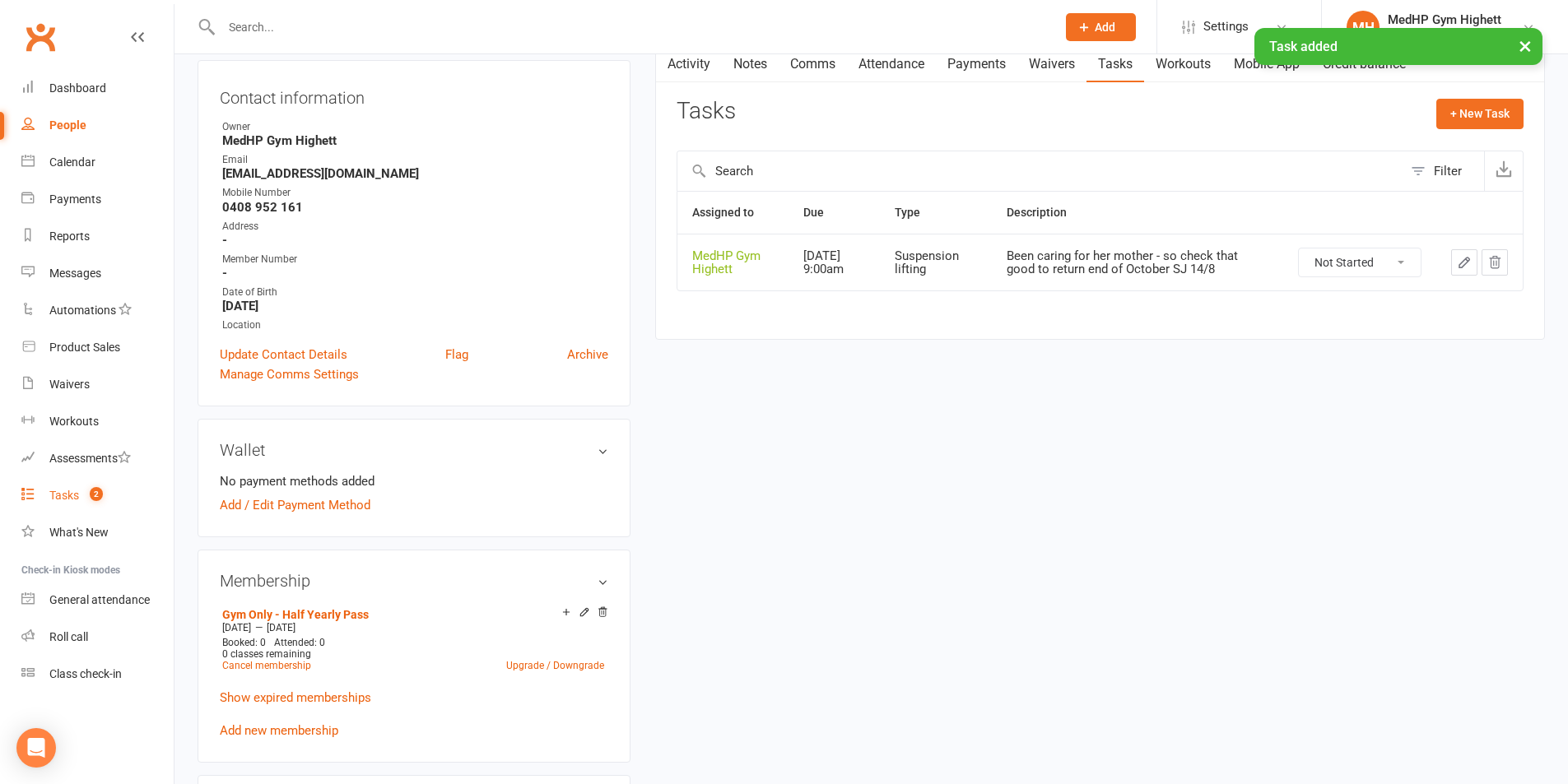
click at [125, 489] on link "Tasks 2" at bounding box center [98, 496] width 152 height 37
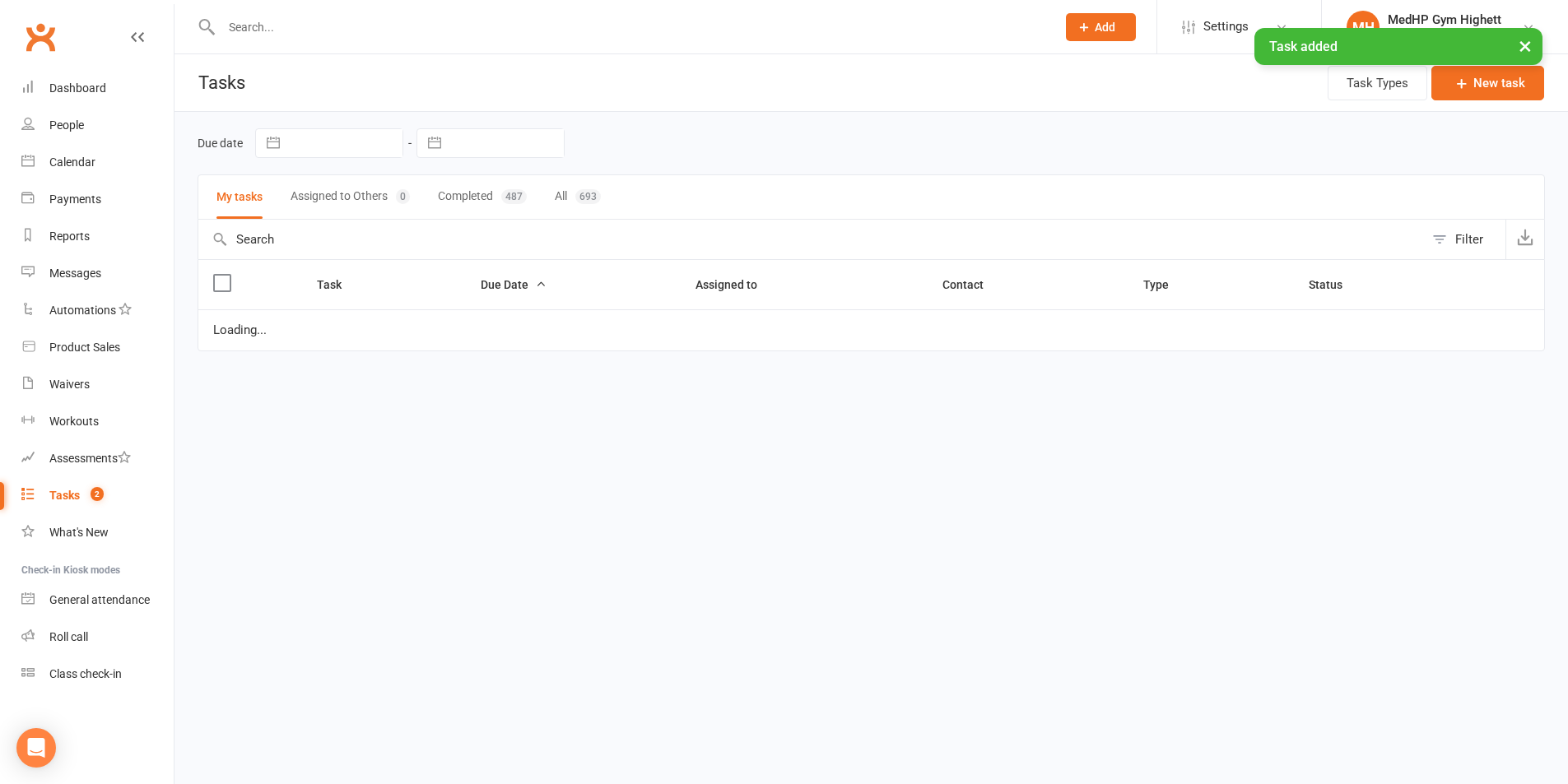
select select "started"
